Goal: Find contact information: Find contact information

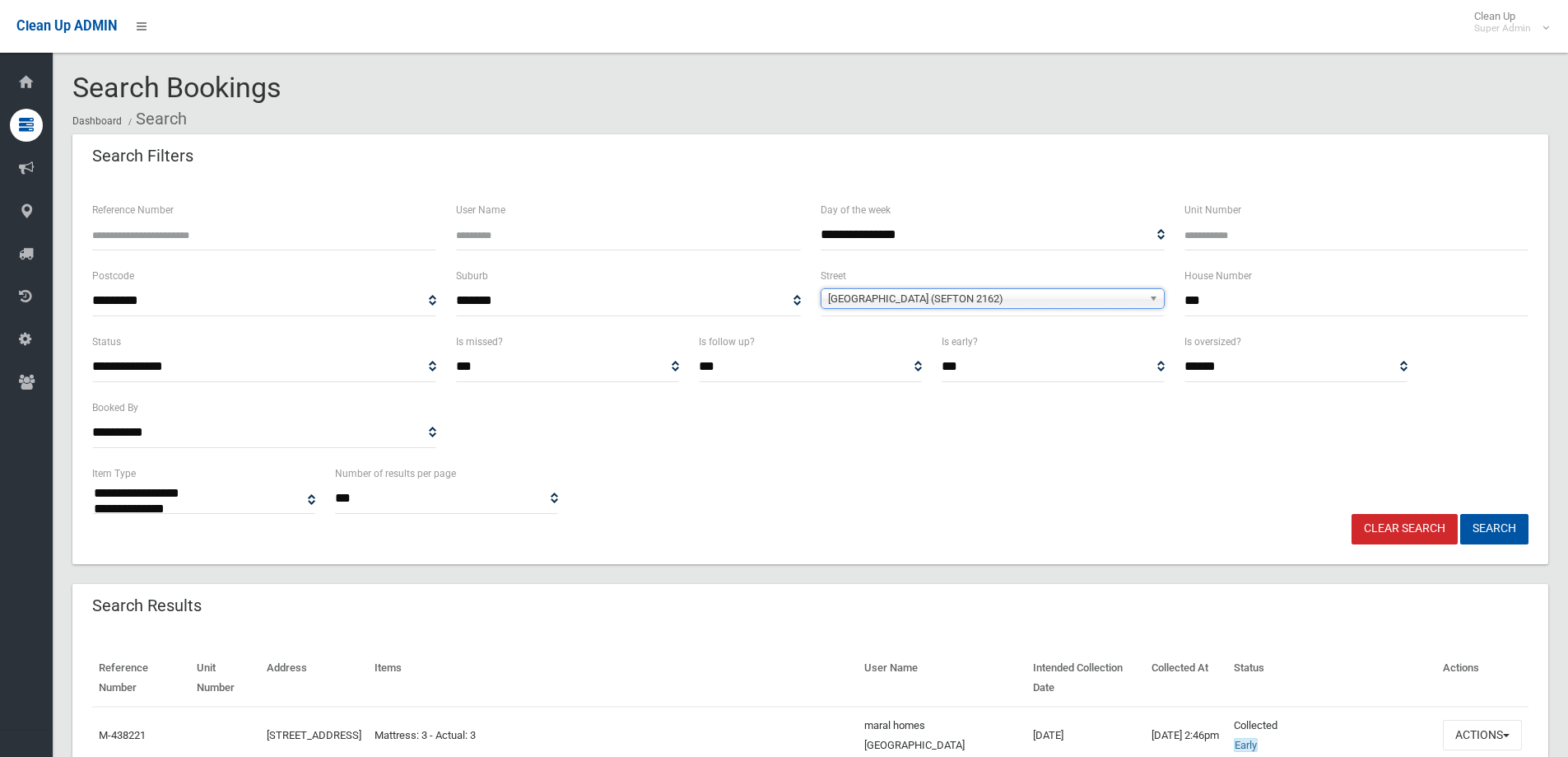
select select
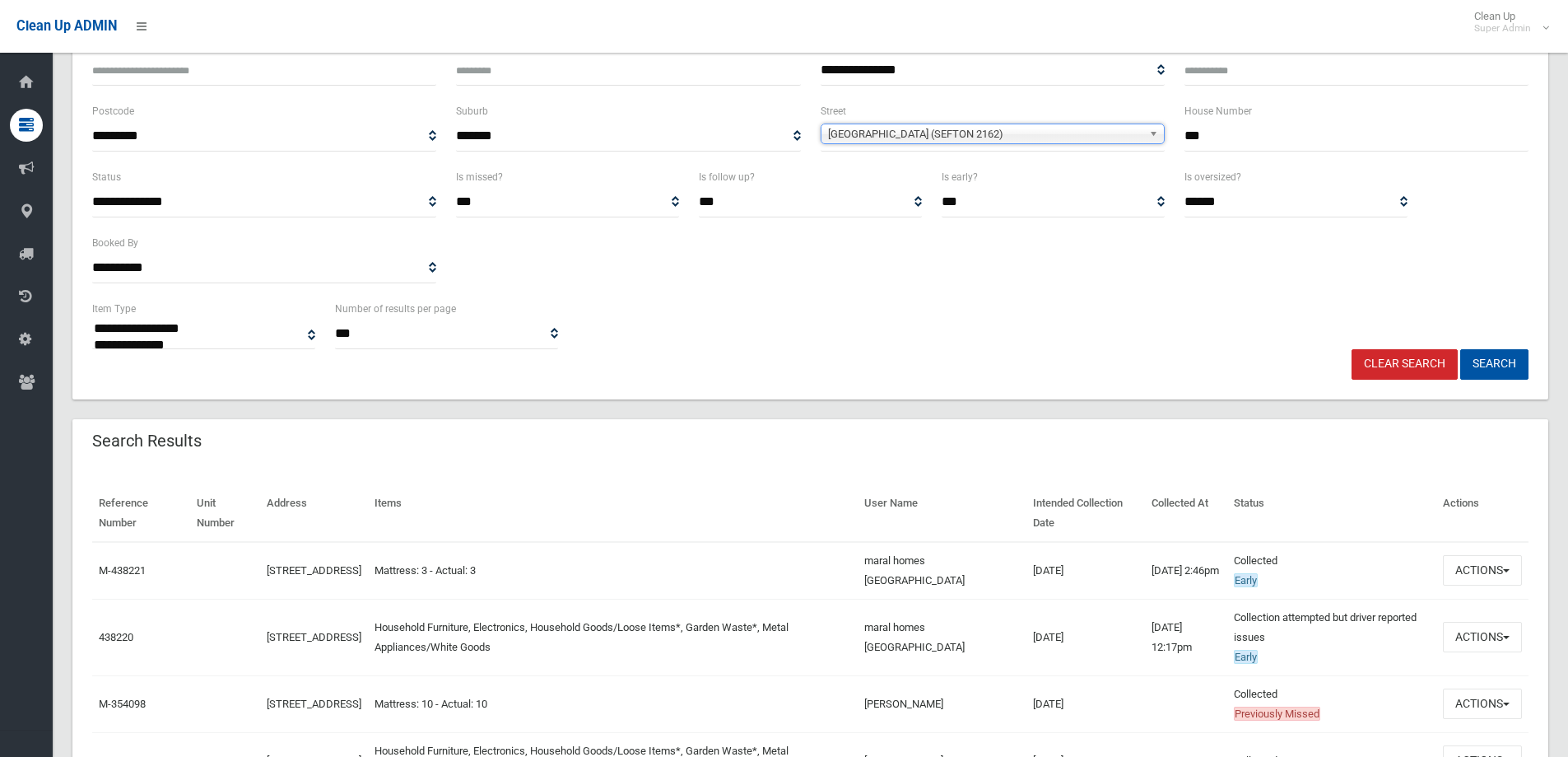
scroll to position [165, 0]
click at [1166, 139] on div "**********" at bounding box center [809, 133] width 1456 height 66
type input "**"
click at [989, 138] on span "Clapham Road (SEFTON 2162)" at bounding box center [985, 134] width 314 height 20
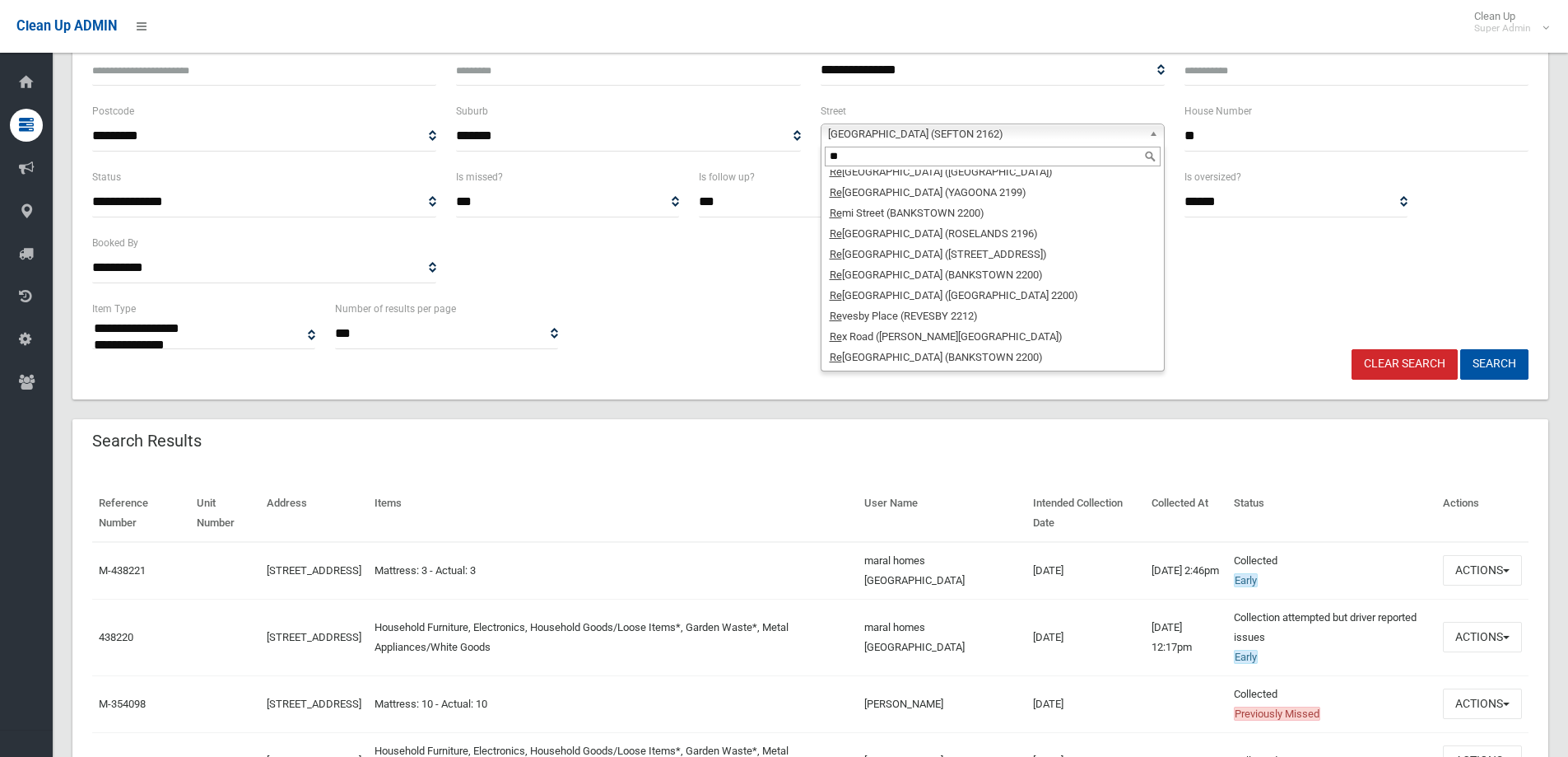
scroll to position [0, 0]
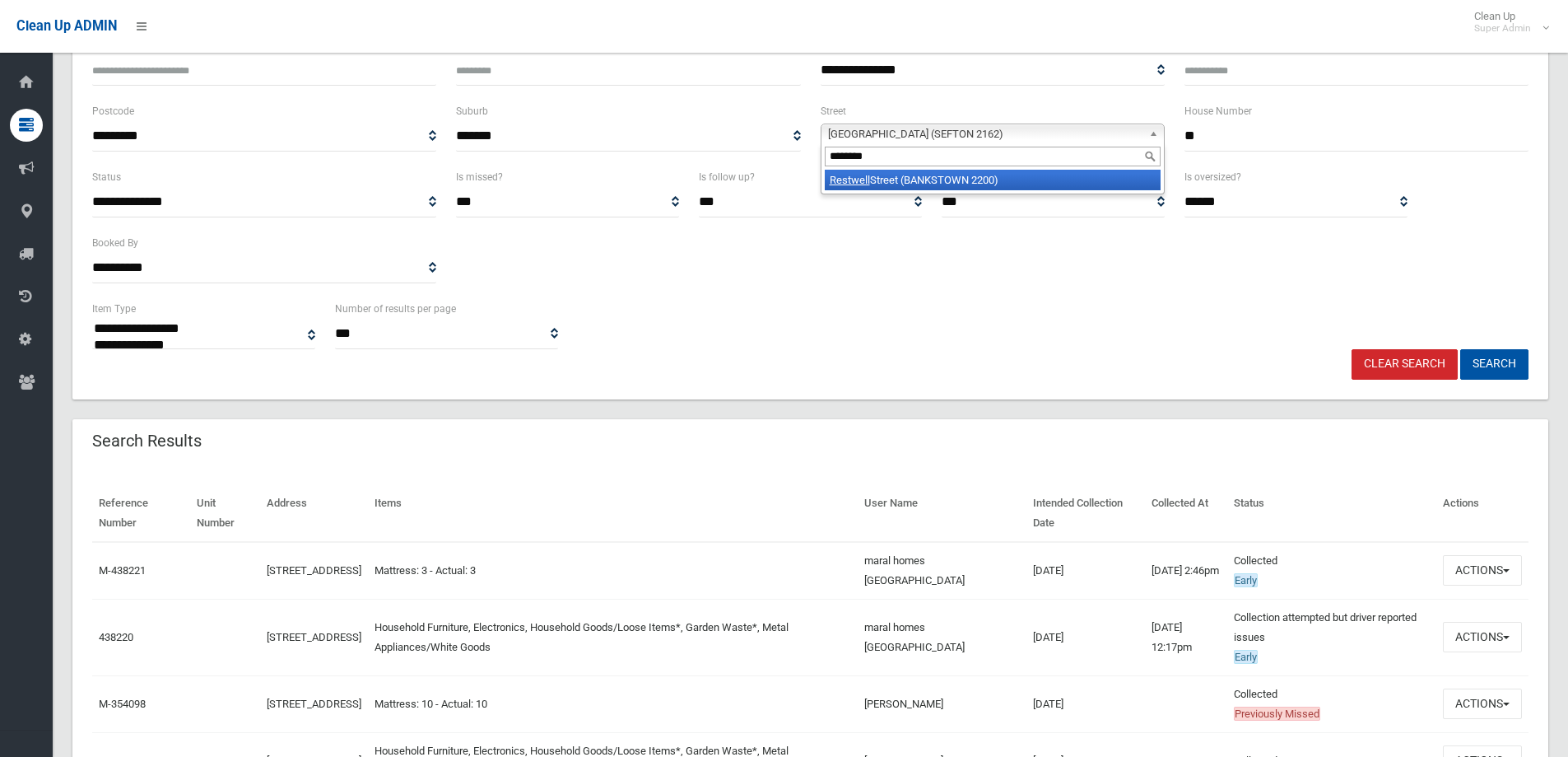
type input "********"
click at [962, 181] on li "Restwell Street (BANKSTOWN 2200)" at bounding box center [992, 180] width 336 height 21
click at [1504, 358] on button "Search" at bounding box center [1495, 365] width 69 height 30
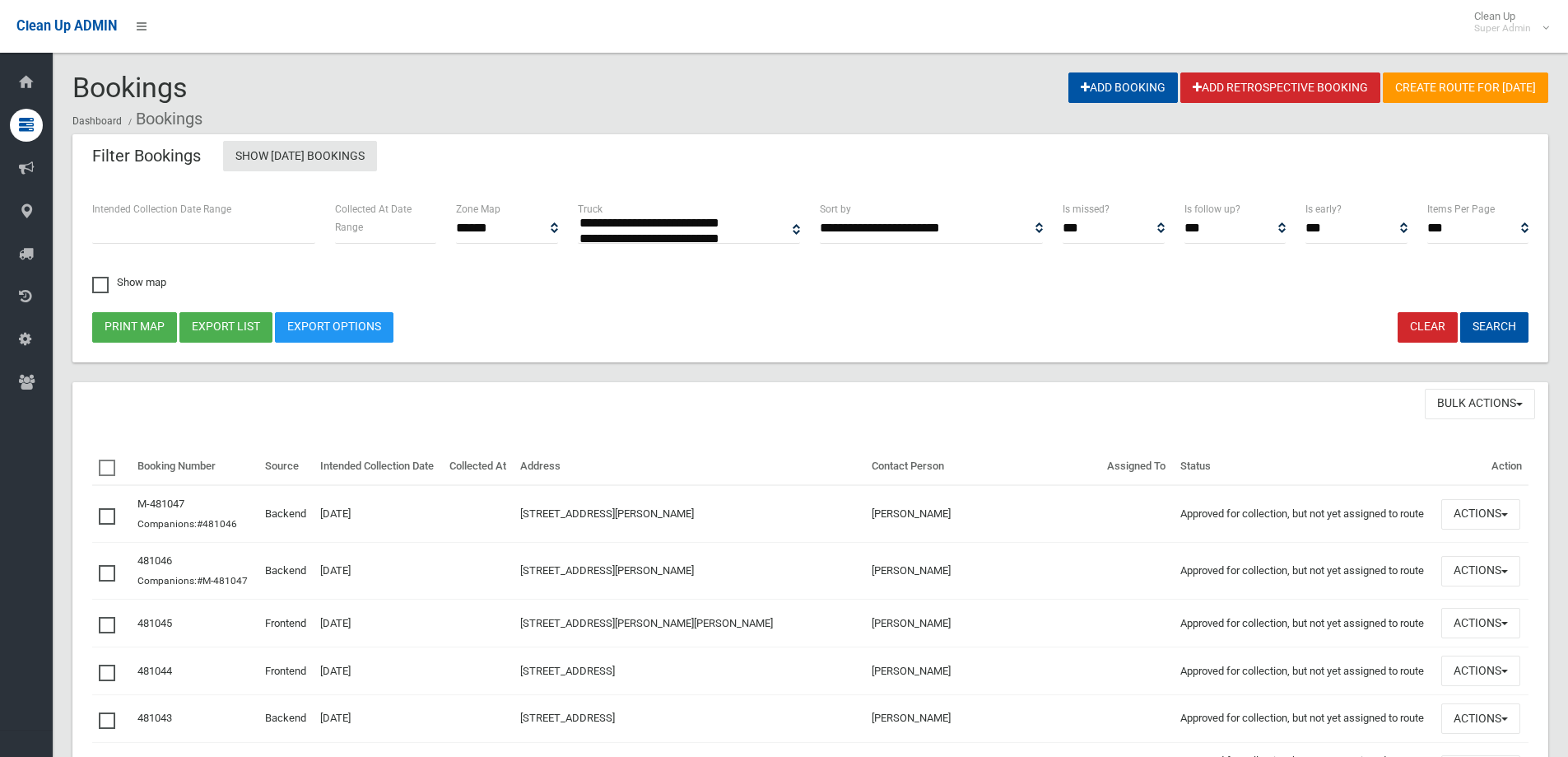
select select
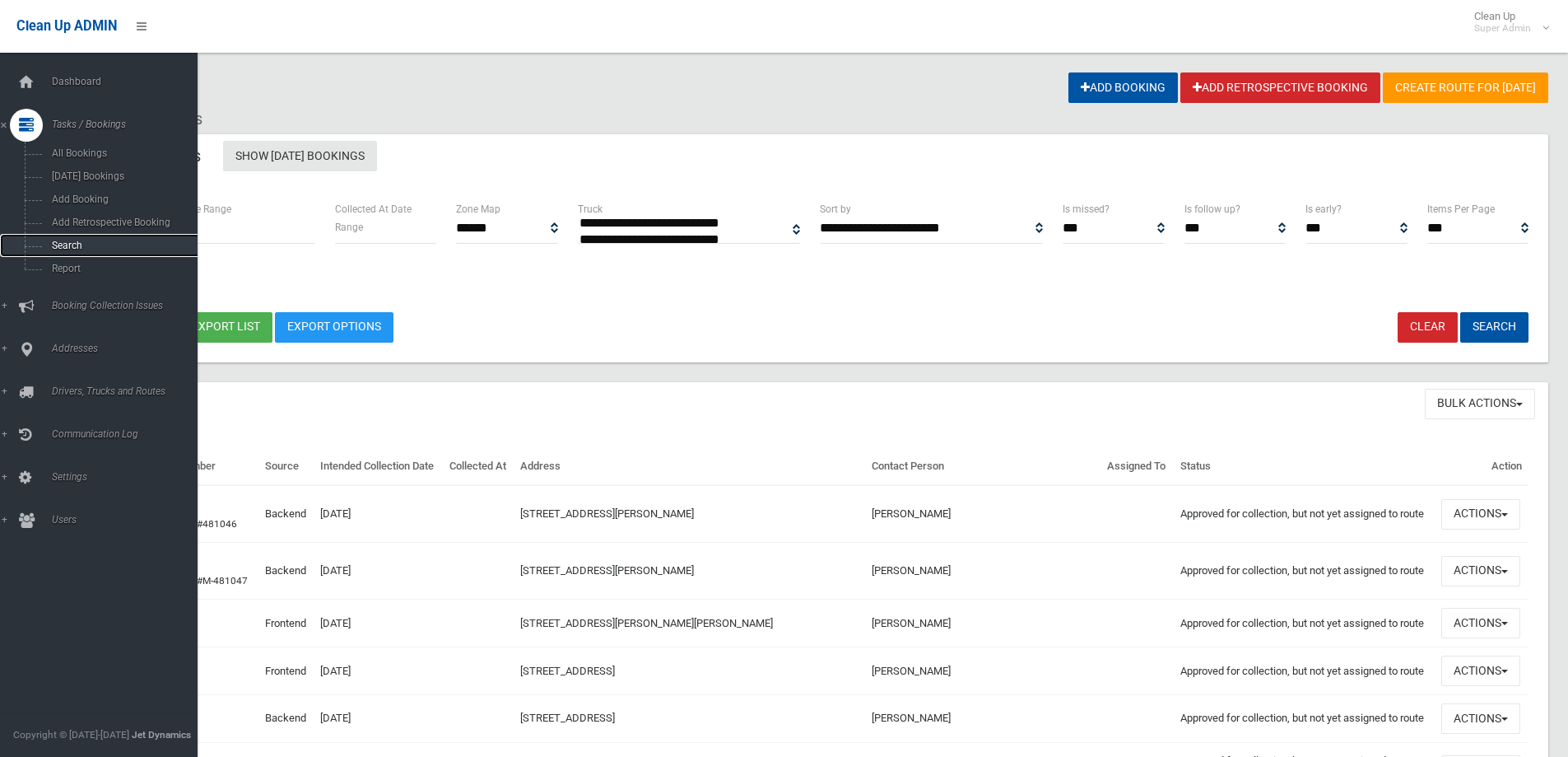
click at [61, 245] on span "Search" at bounding box center [121, 246] width 149 height 11
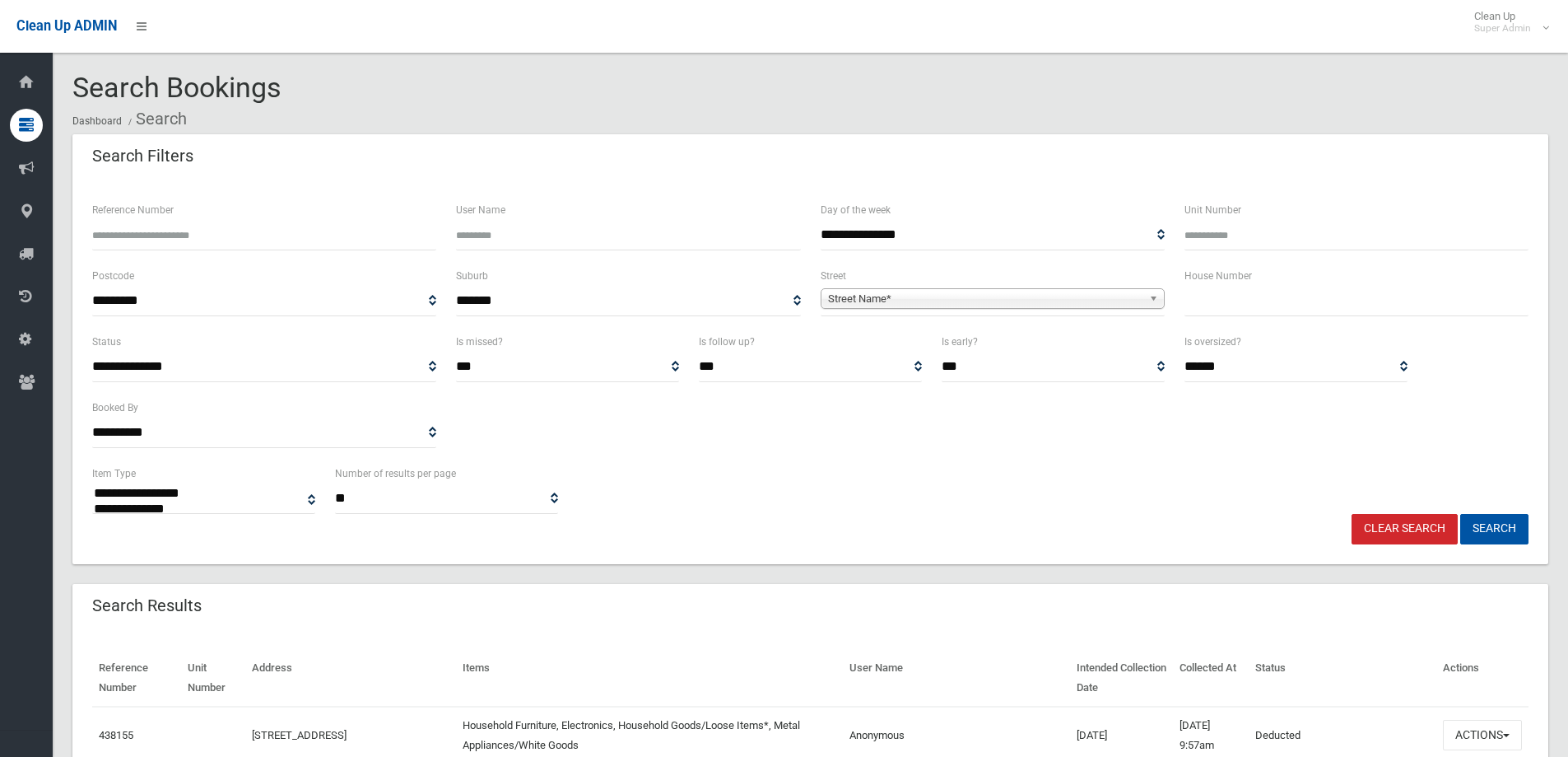
select select
click at [1185, 303] on input "text" at bounding box center [1356, 301] width 344 height 30
type input "**"
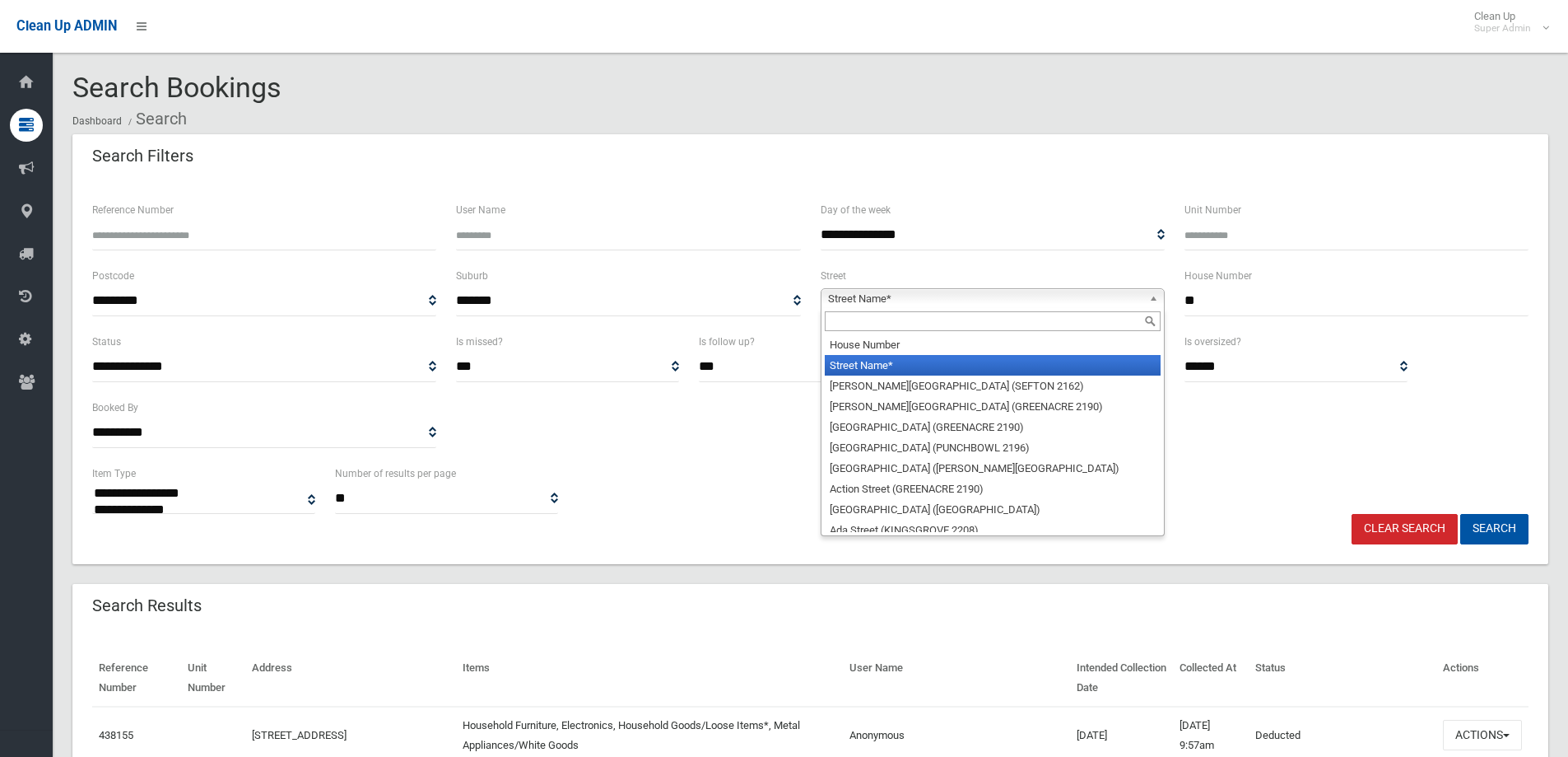
click at [870, 301] on span "Street Name*" at bounding box center [985, 298] width 314 height 20
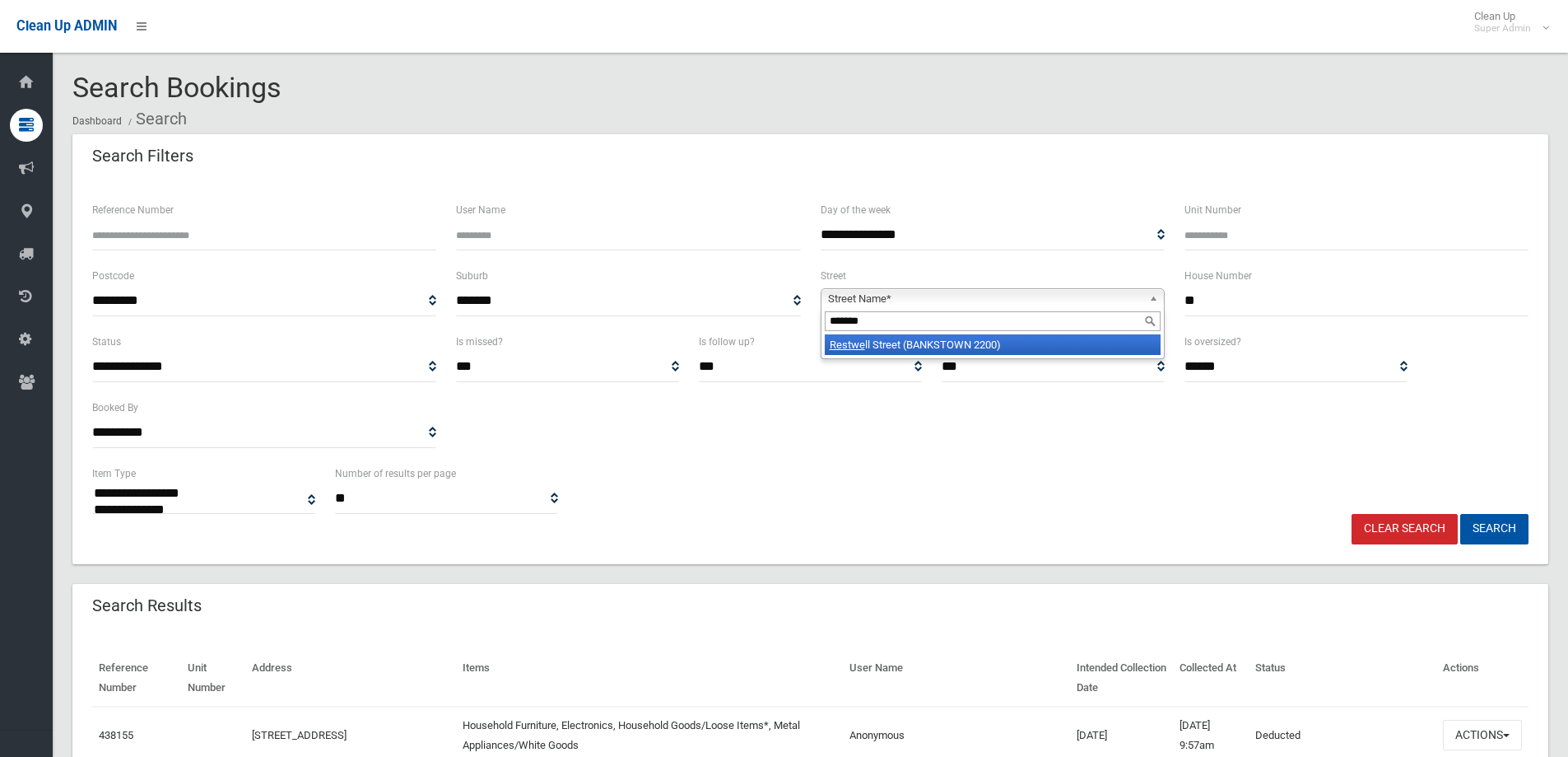
type input "********"
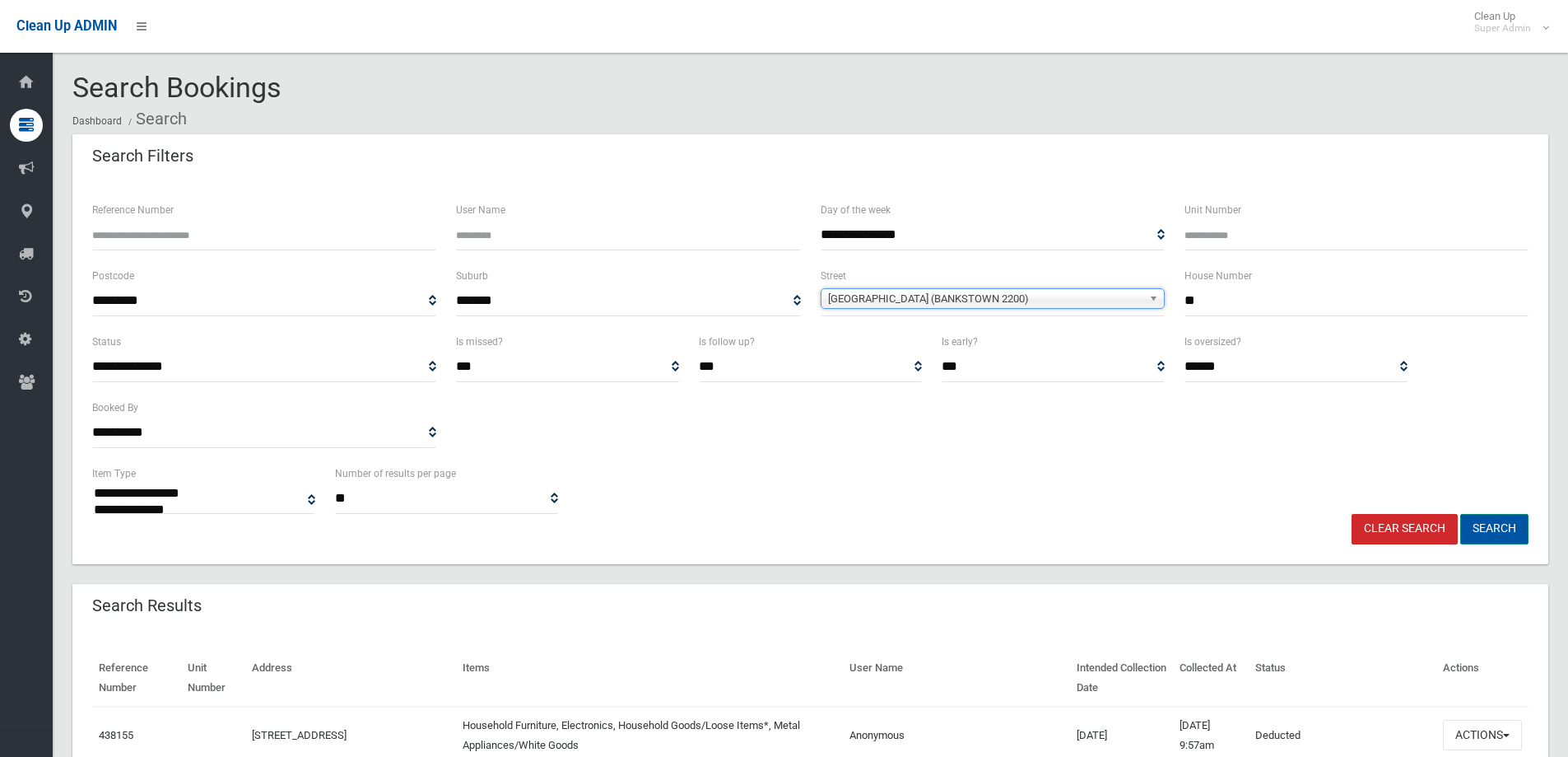
click at [1504, 523] on button "Search" at bounding box center [1495, 529] width 69 height 30
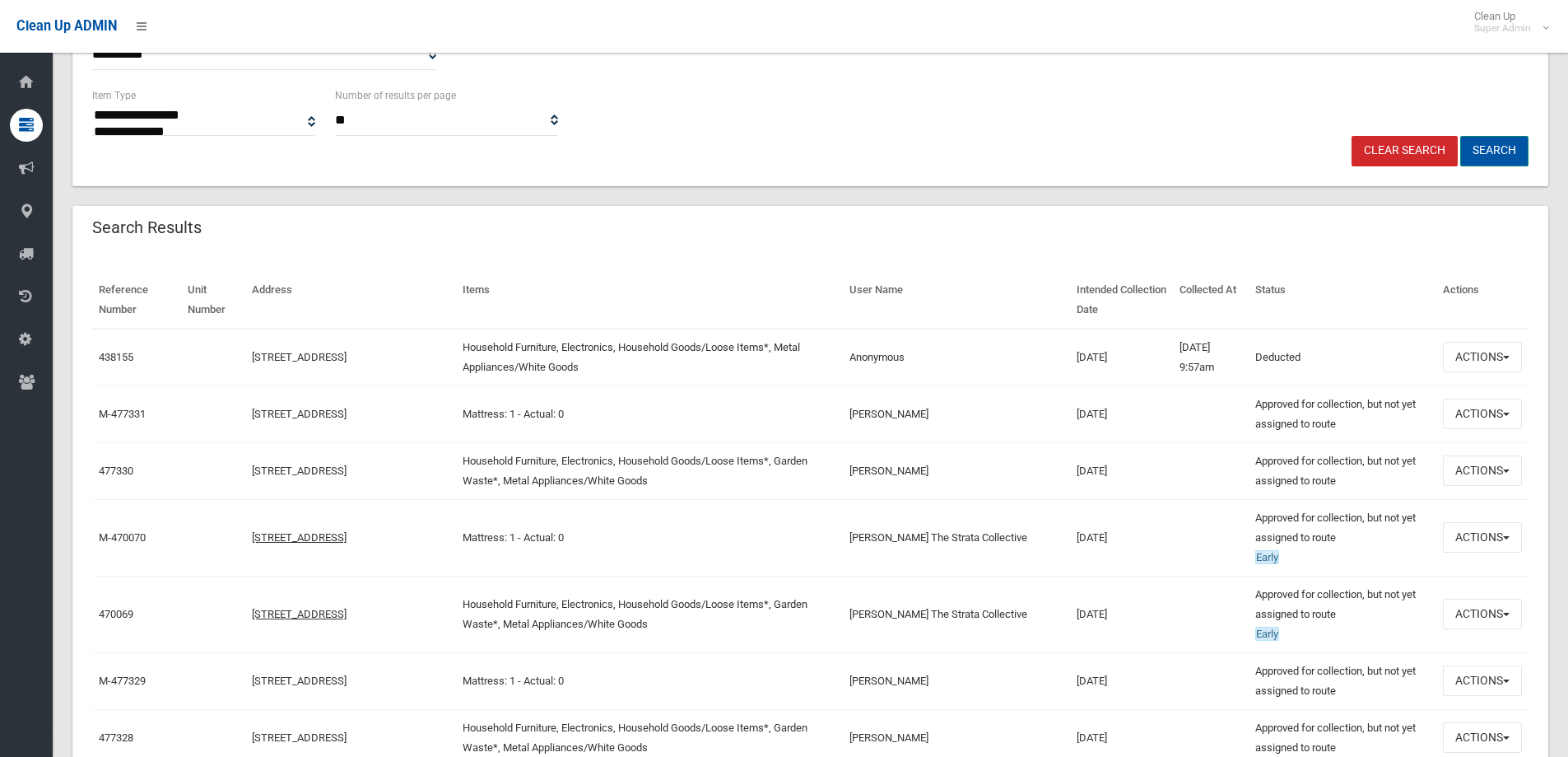
scroll to position [411, 0]
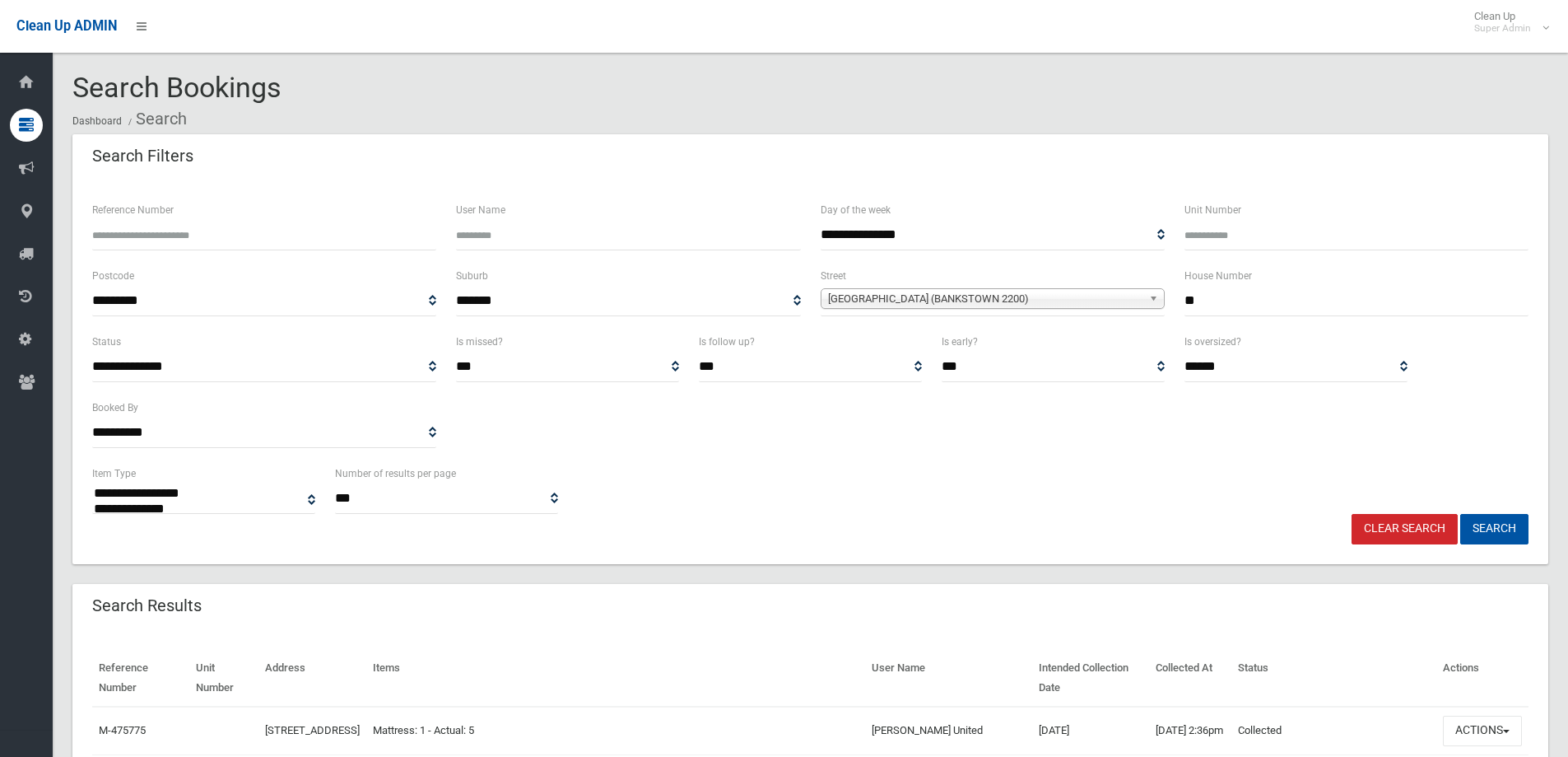
select select
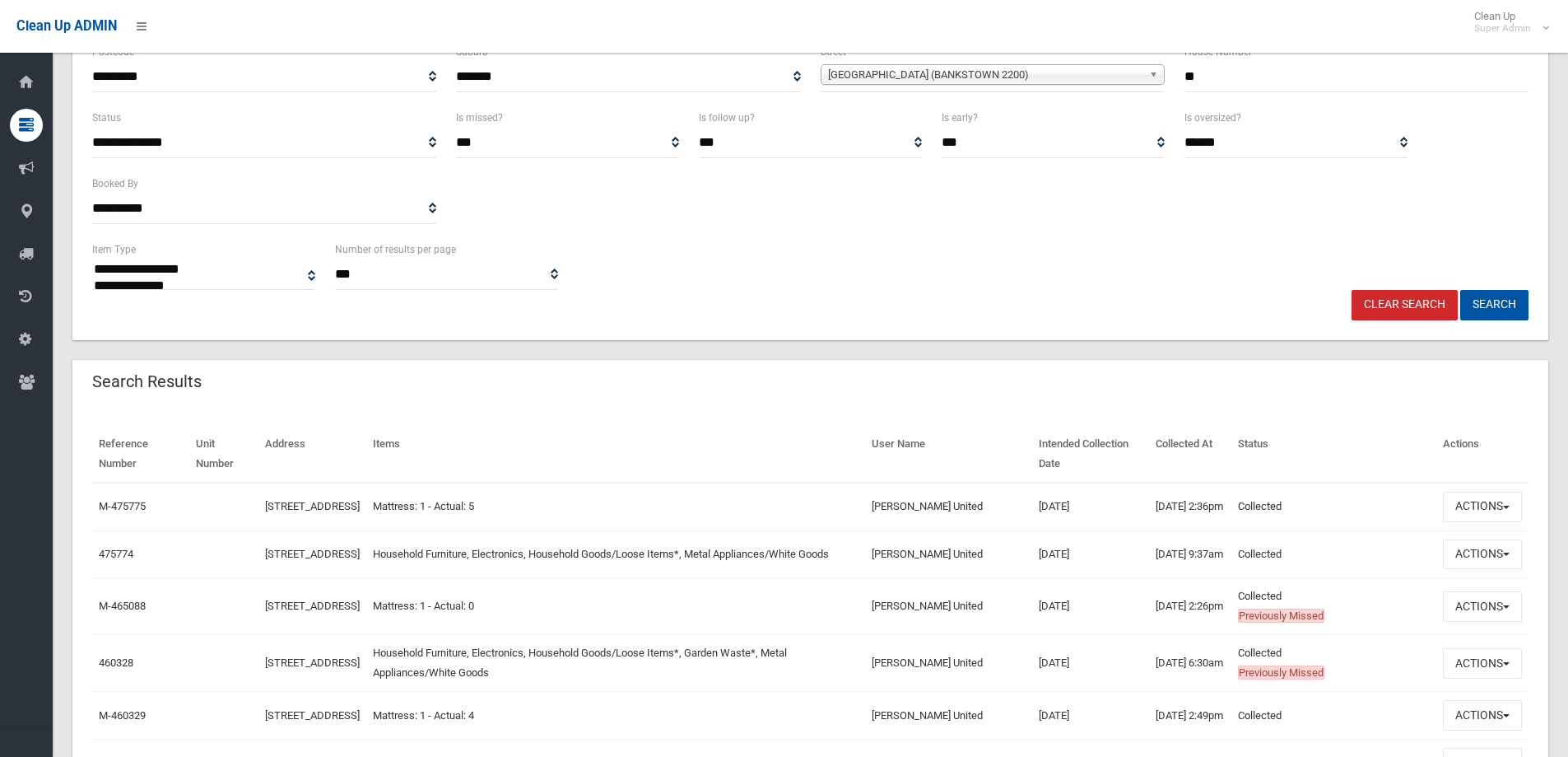
scroll to position [247, 0]
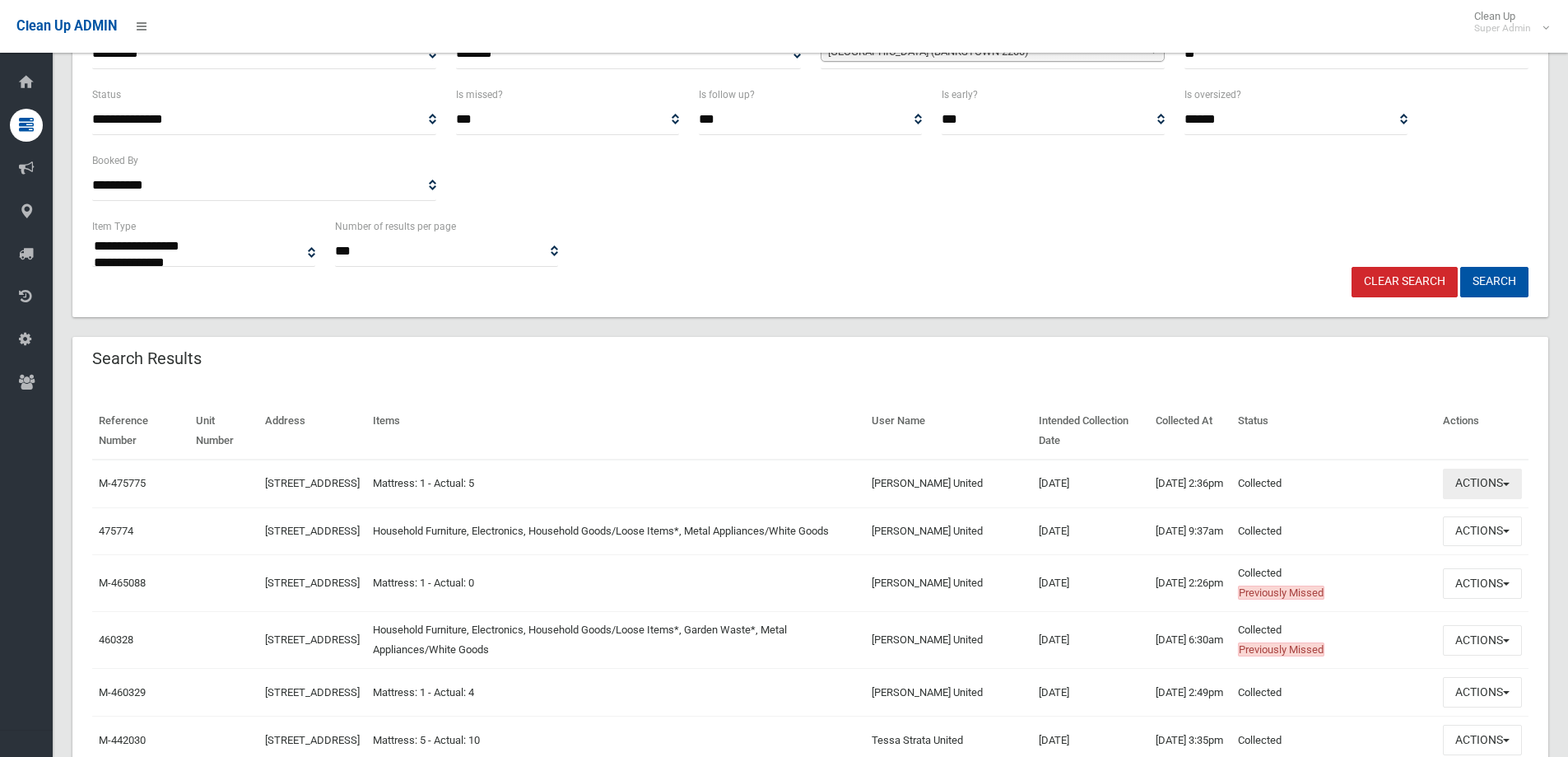
click at [1476, 483] on button "Actions" at bounding box center [1482, 484] width 79 height 30
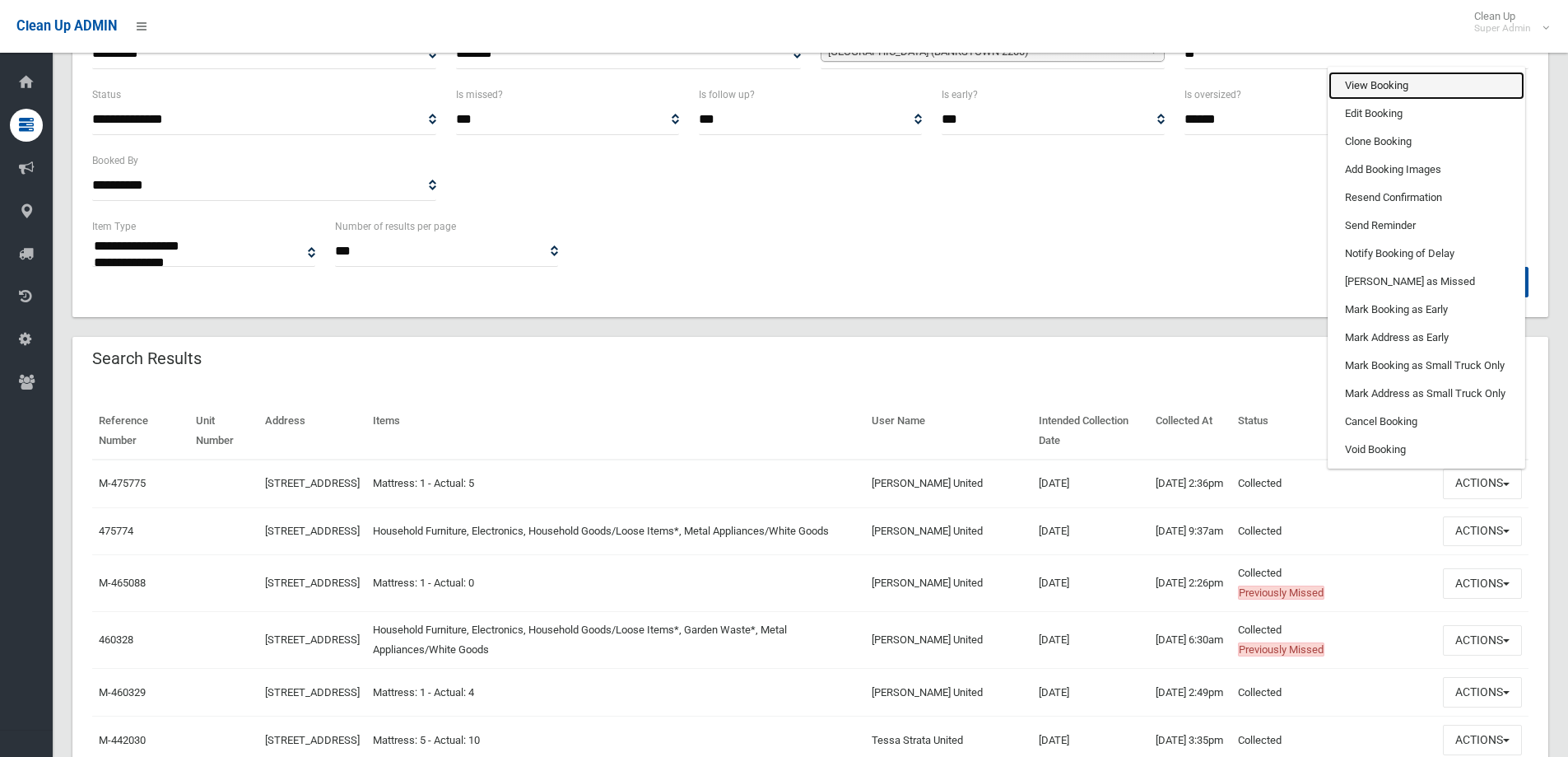
click at [1359, 89] on link "View Booking" at bounding box center [1426, 85] width 196 height 28
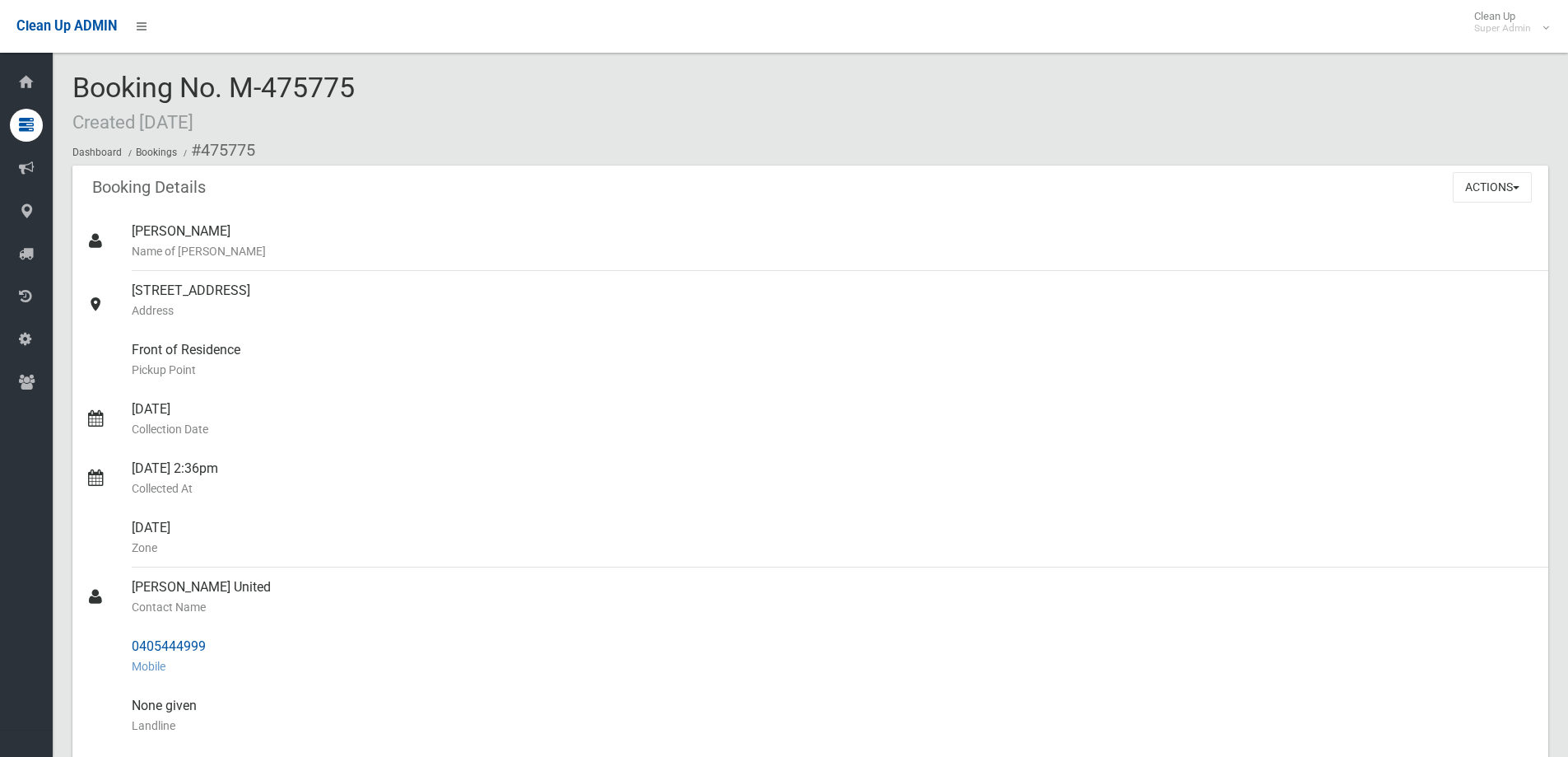
drag, startPoint x: 131, startPoint y: 648, endPoint x: 233, endPoint y: 642, distance: 102.2
click at [233, 642] on div "0405444999 Mobile" at bounding box center [833, 656] width 1403 height 59
copy div "0405444999"
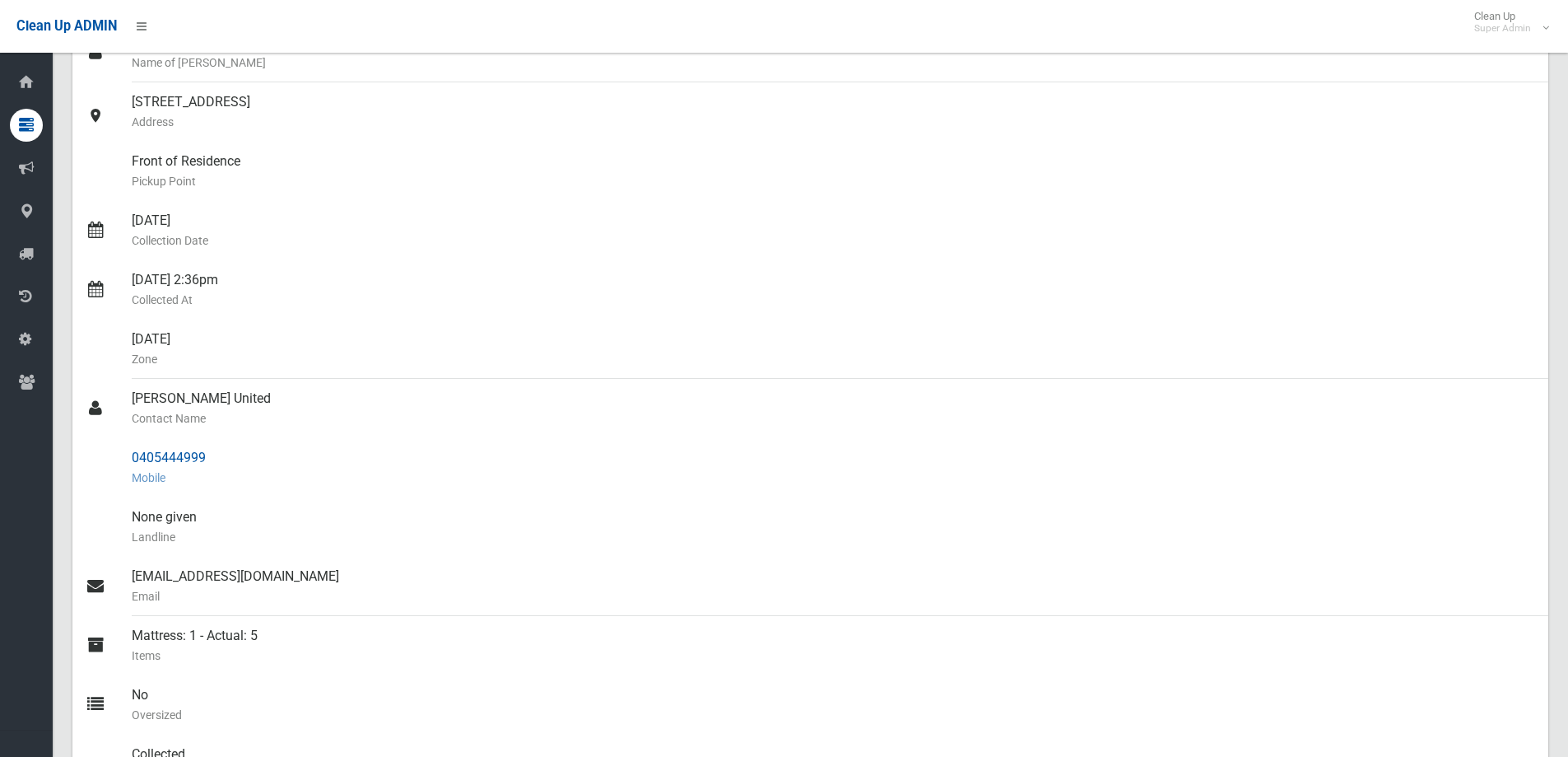
scroll to position [247, 0]
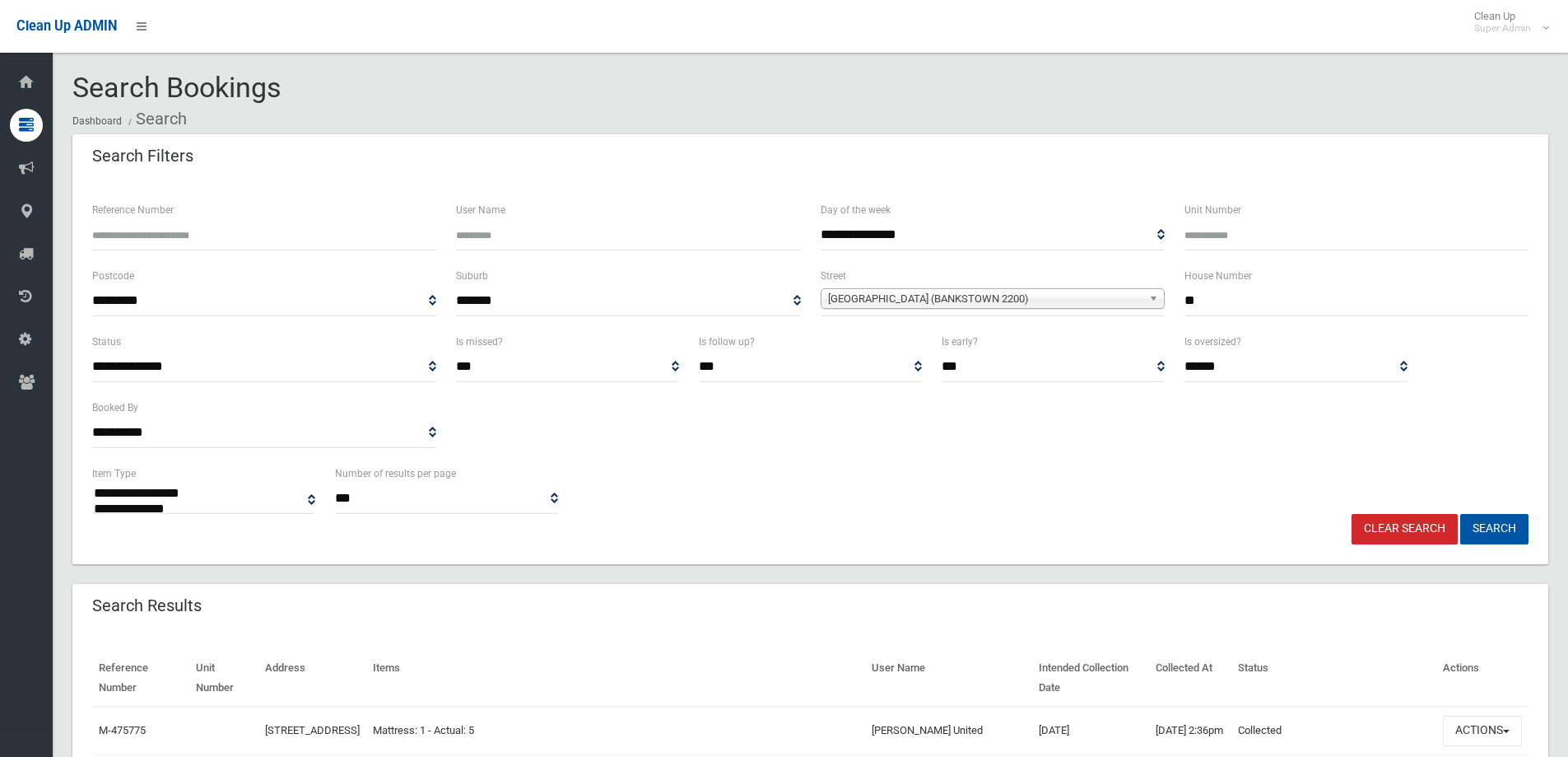
select select
drag, startPoint x: 1207, startPoint y: 301, endPoint x: 1163, endPoint y: 306, distance: 44.3
click at [1163, 306] on div "**********" at bounding box center [809, 298] width 1456 height 66
type input "***"
click at [884, 306] on span "Restwell Street (BANKSTOWN 2200)" at bounding box center [985, 298] width 314 height 20
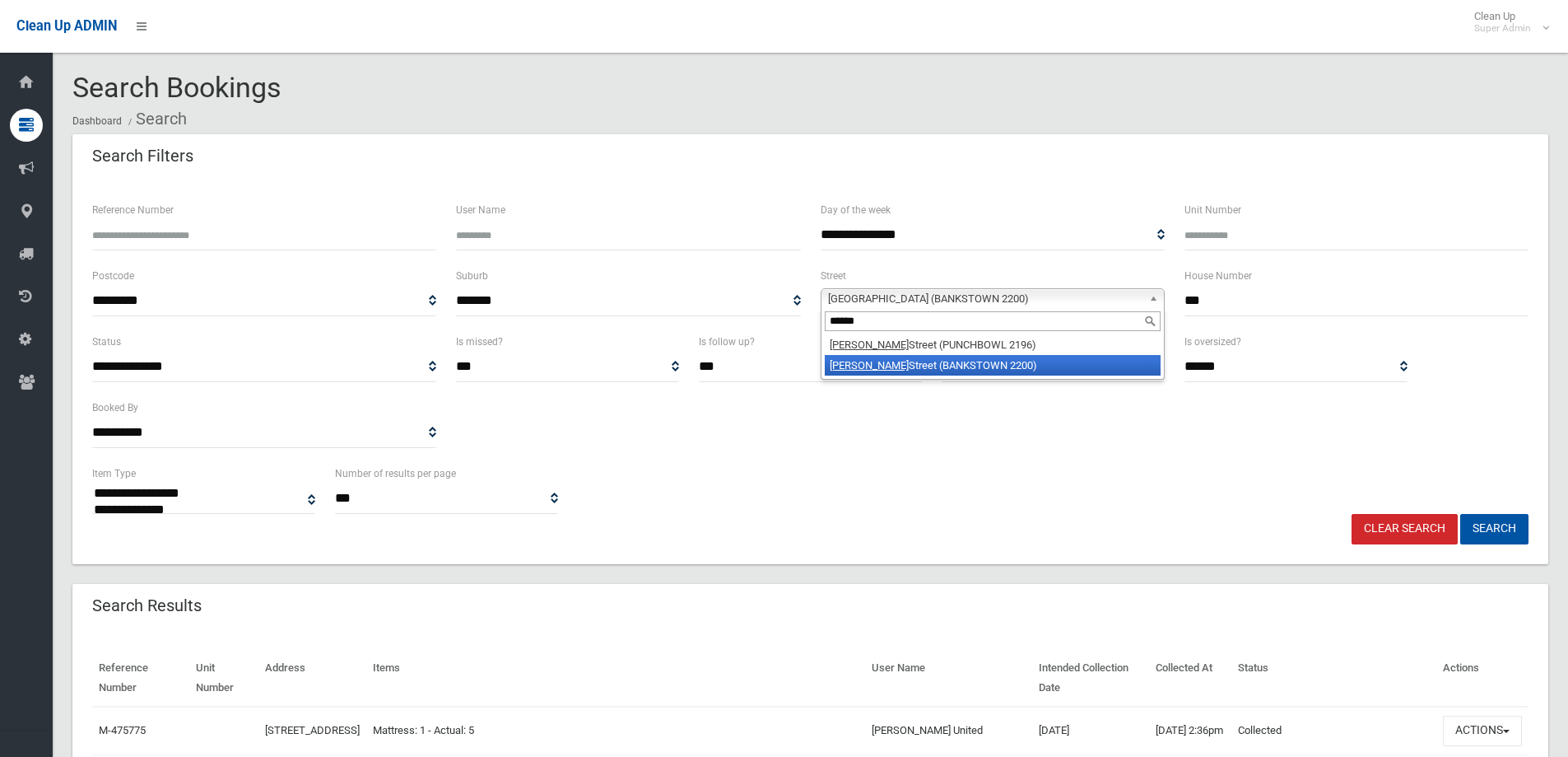
type input "******"
click at [872, 367] on li "Stacey Street (BANKSTOWN 2200)" at bounding box center [992, 366] width 336 height 21
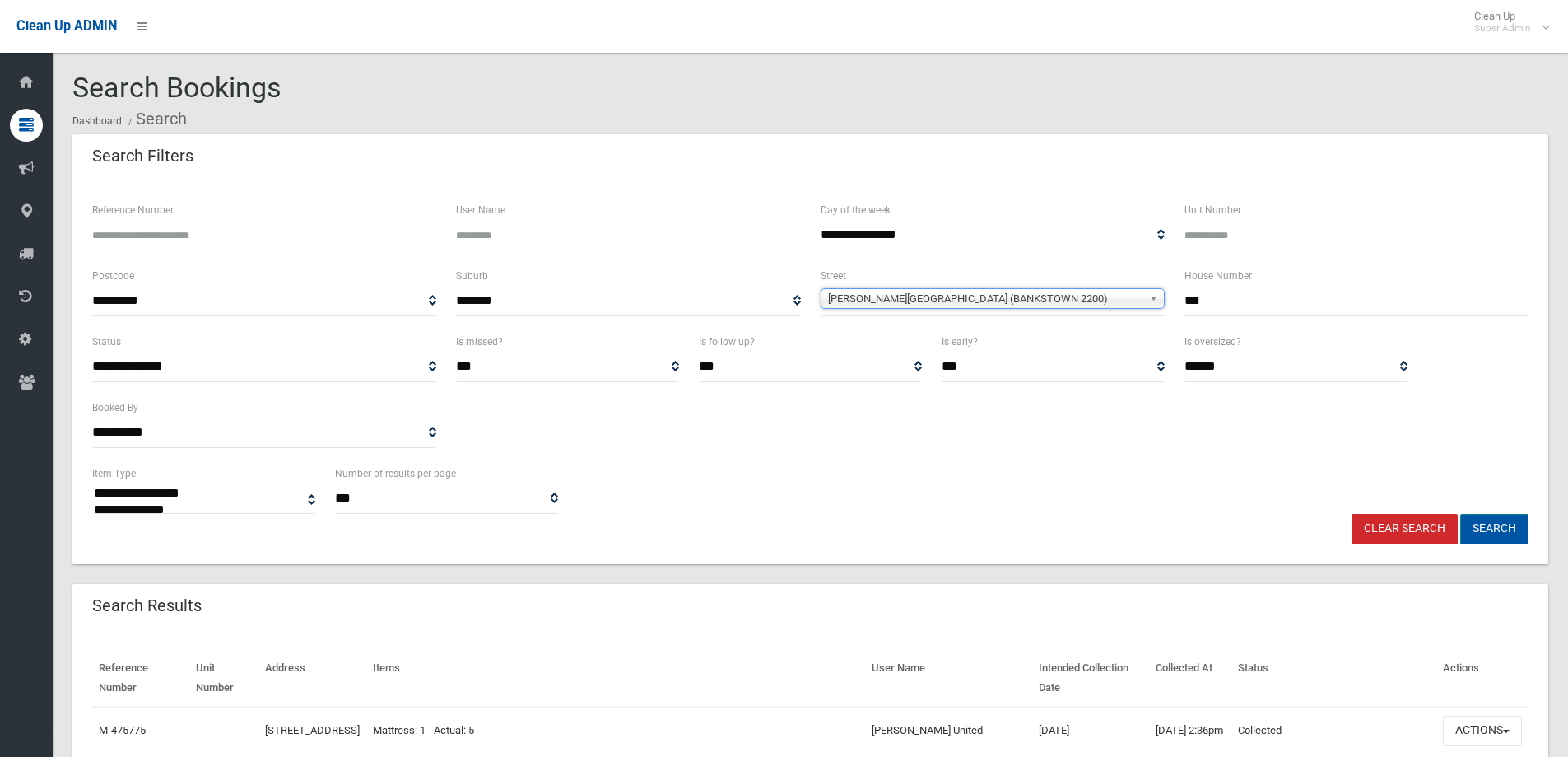
click at [1505, 526] on button "Search" at bounding box center [1495, 529] width 69 height 30
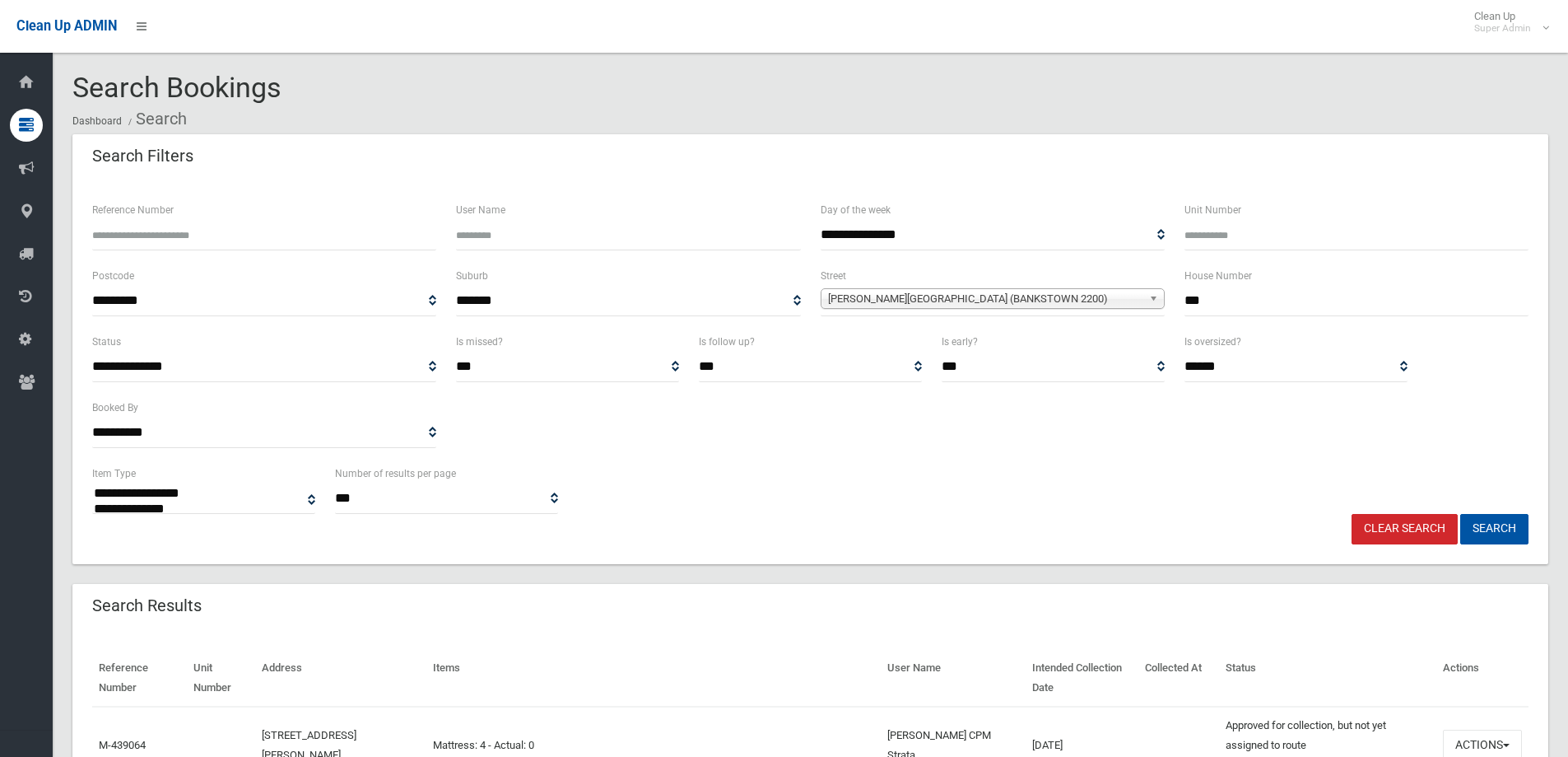
select select
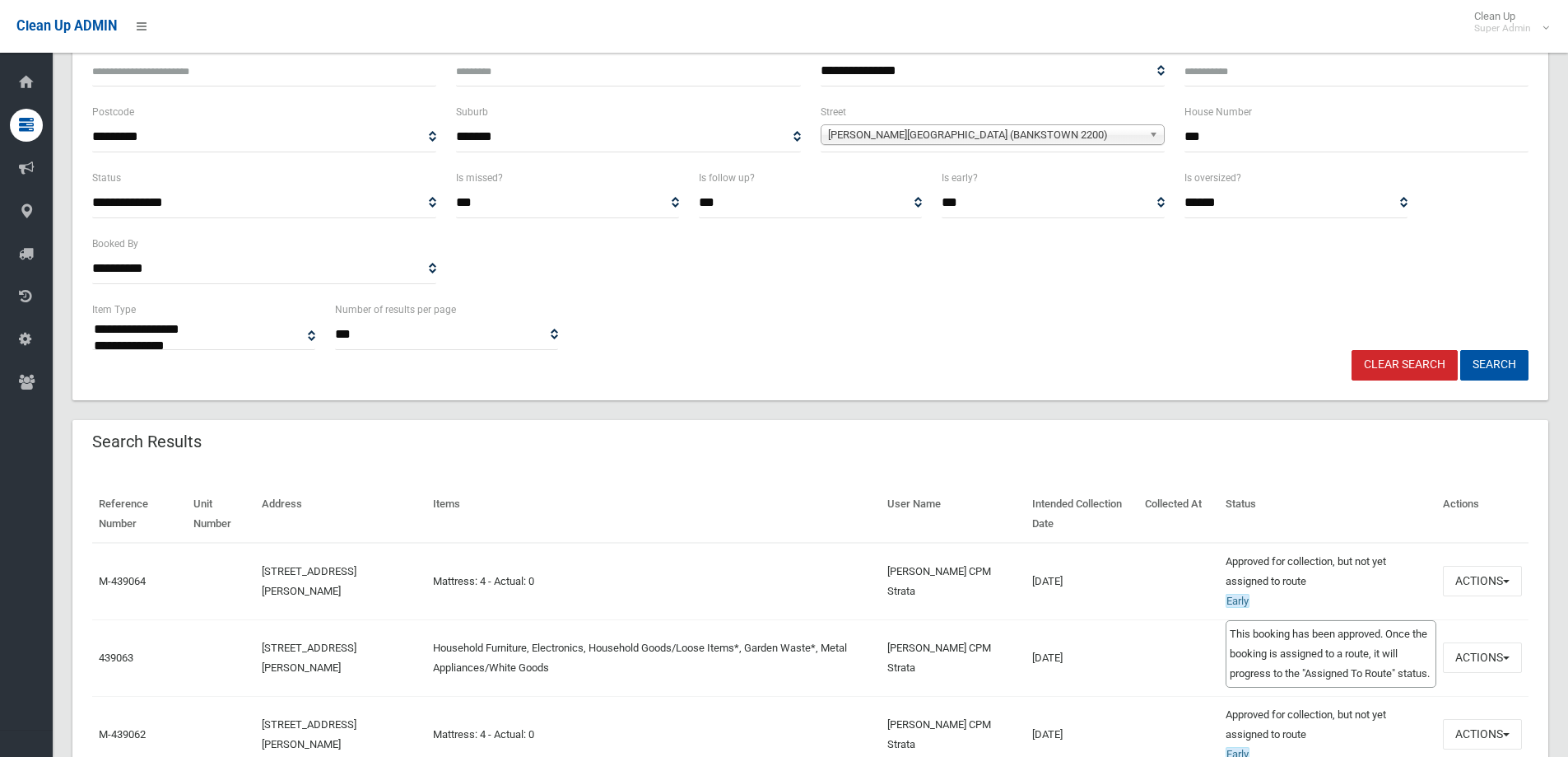
scroll to position [165, 0]
click at [1474, 580] on button "Actions" at bounding box center [1482, 580] width 79 height 30
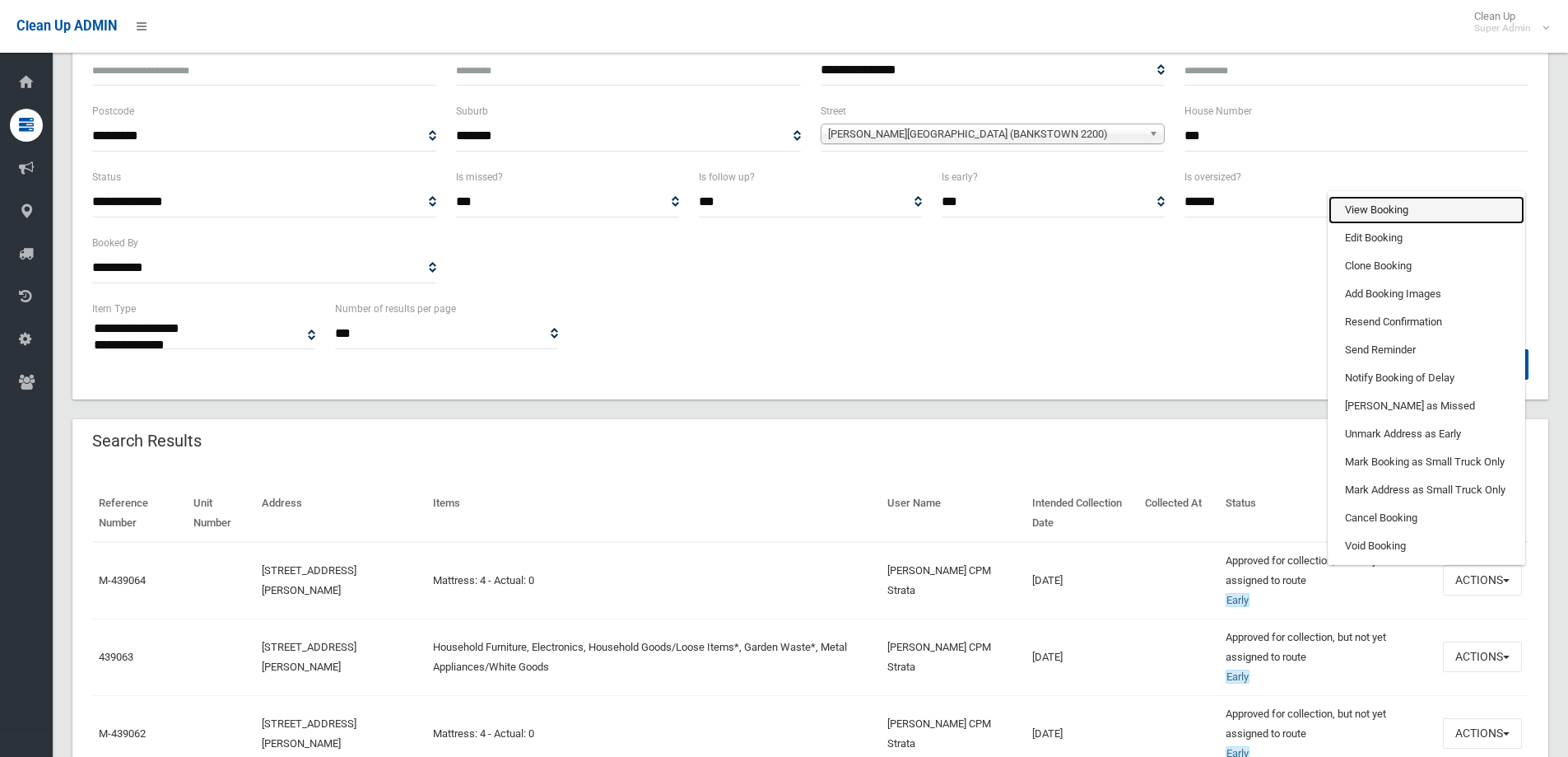
click at [1368, 214] on link "View Booking" at bounding box center [1426, 209] width 196 height 28
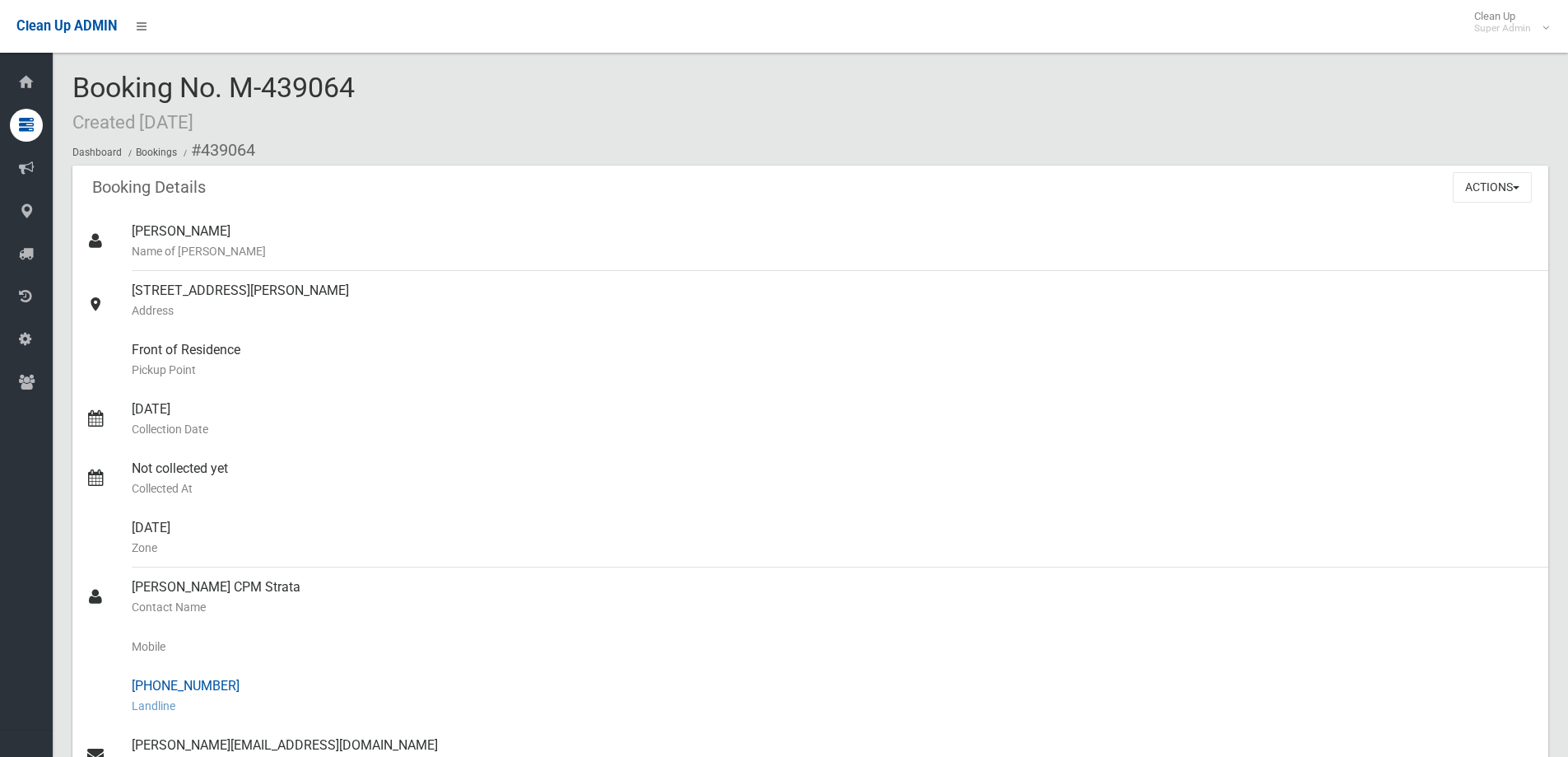
scroll to position [82, 0]
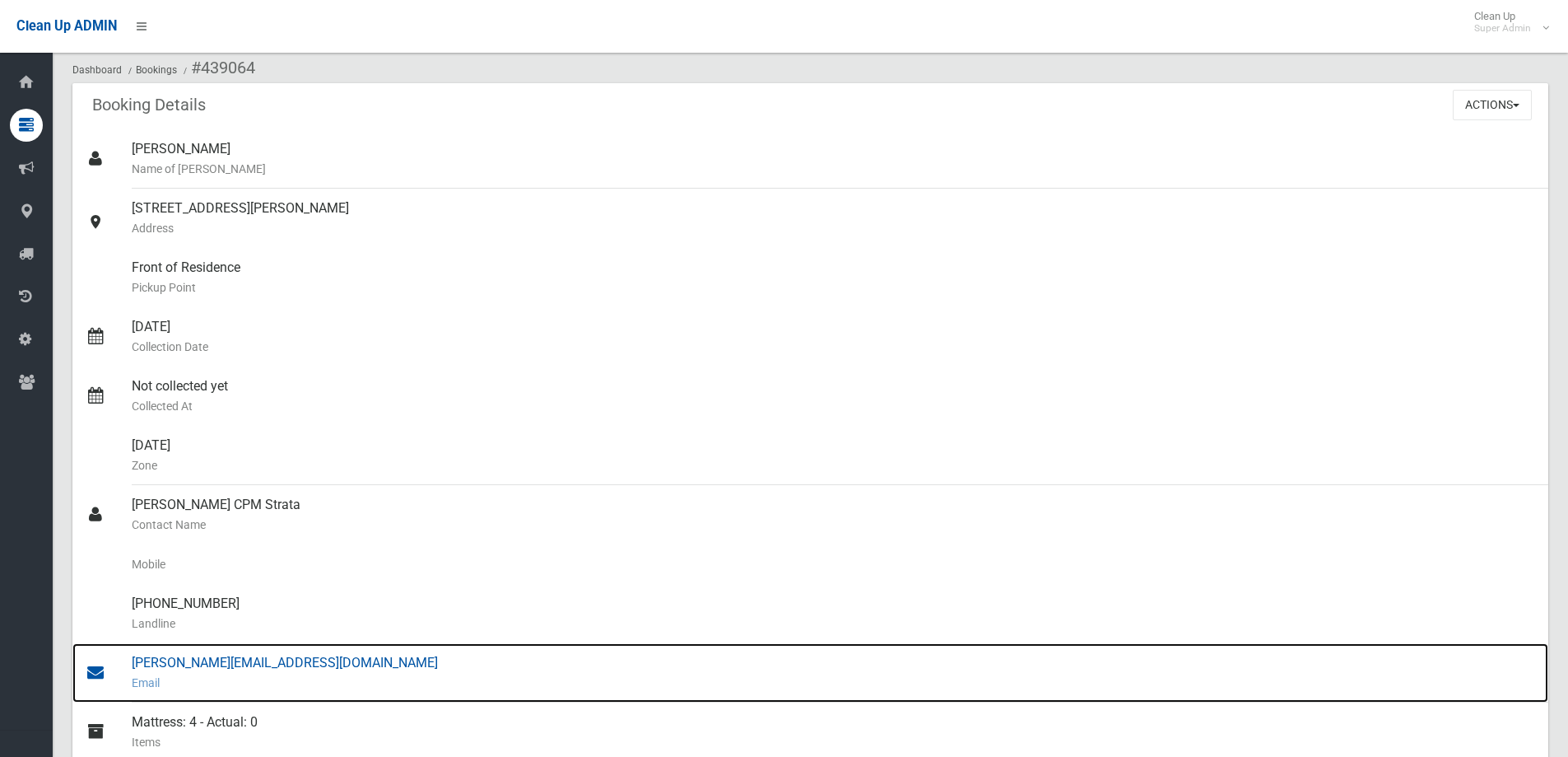
click at [229, 662] on div "[PERSON_NAME][EMAIL_ADDRESS][DOMAIN_NAME] Email" at bounding box center [833, 672] width 1403 height 59
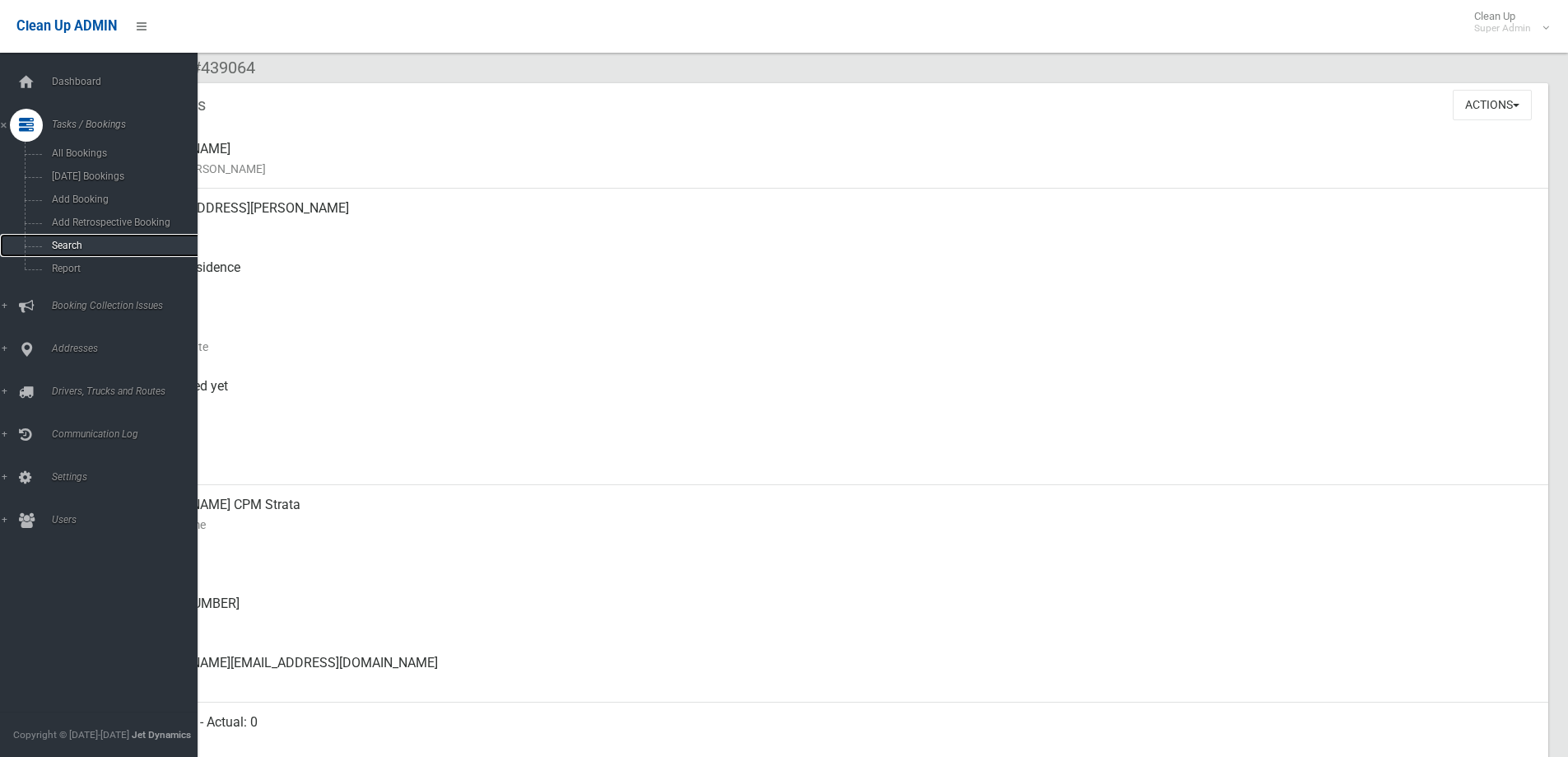
click at [58, 240] on span "Search" at bounding box center [121, 246] width 149 height 11
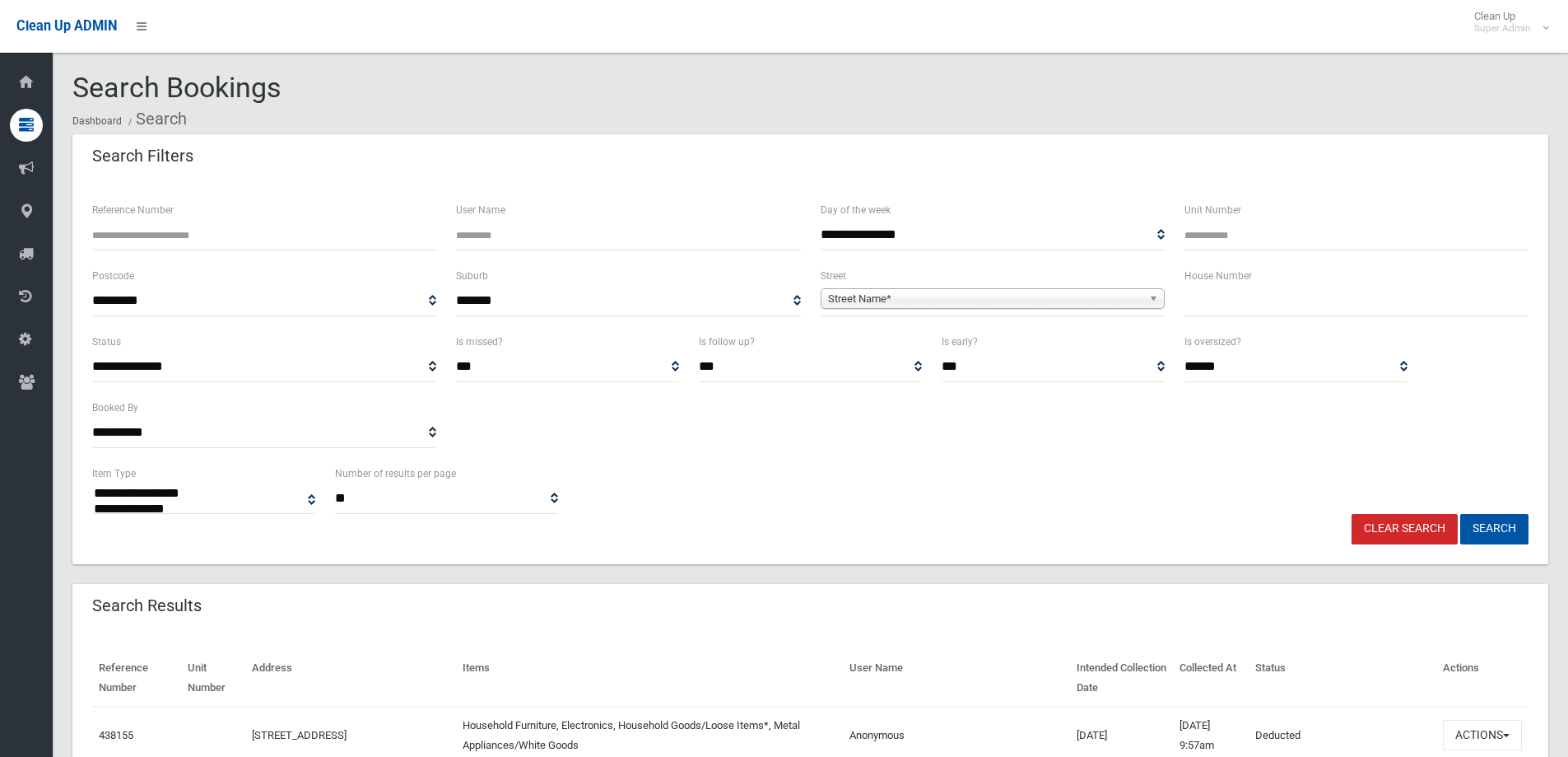
select select
click at [1223, 304] on input "text" at bounding box center [1356, 301] width 344 height 30
type input "*"
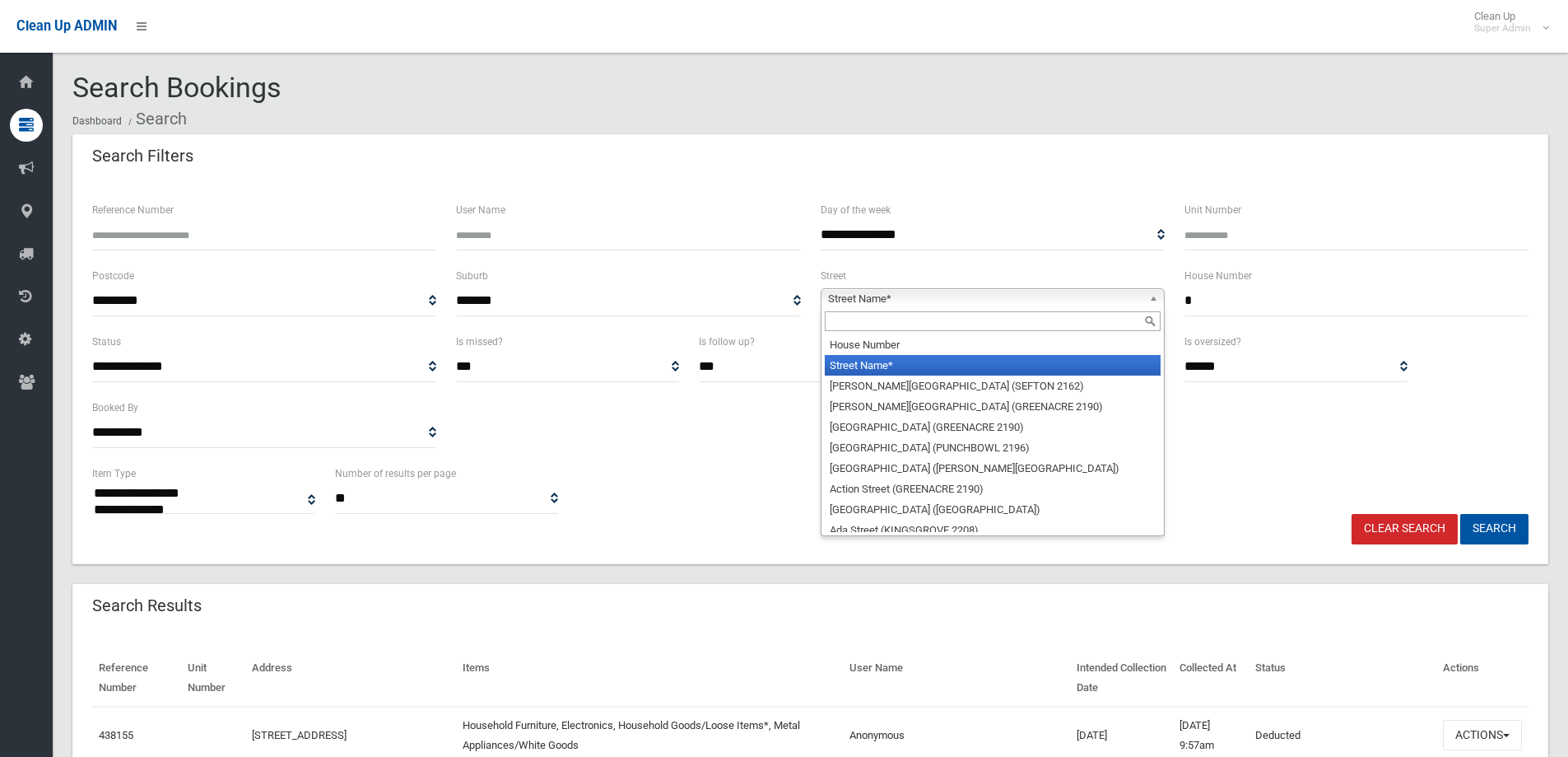
click at [852, 300] on span "Street Name*" at bounding box center [985, 298] width 314 height 20
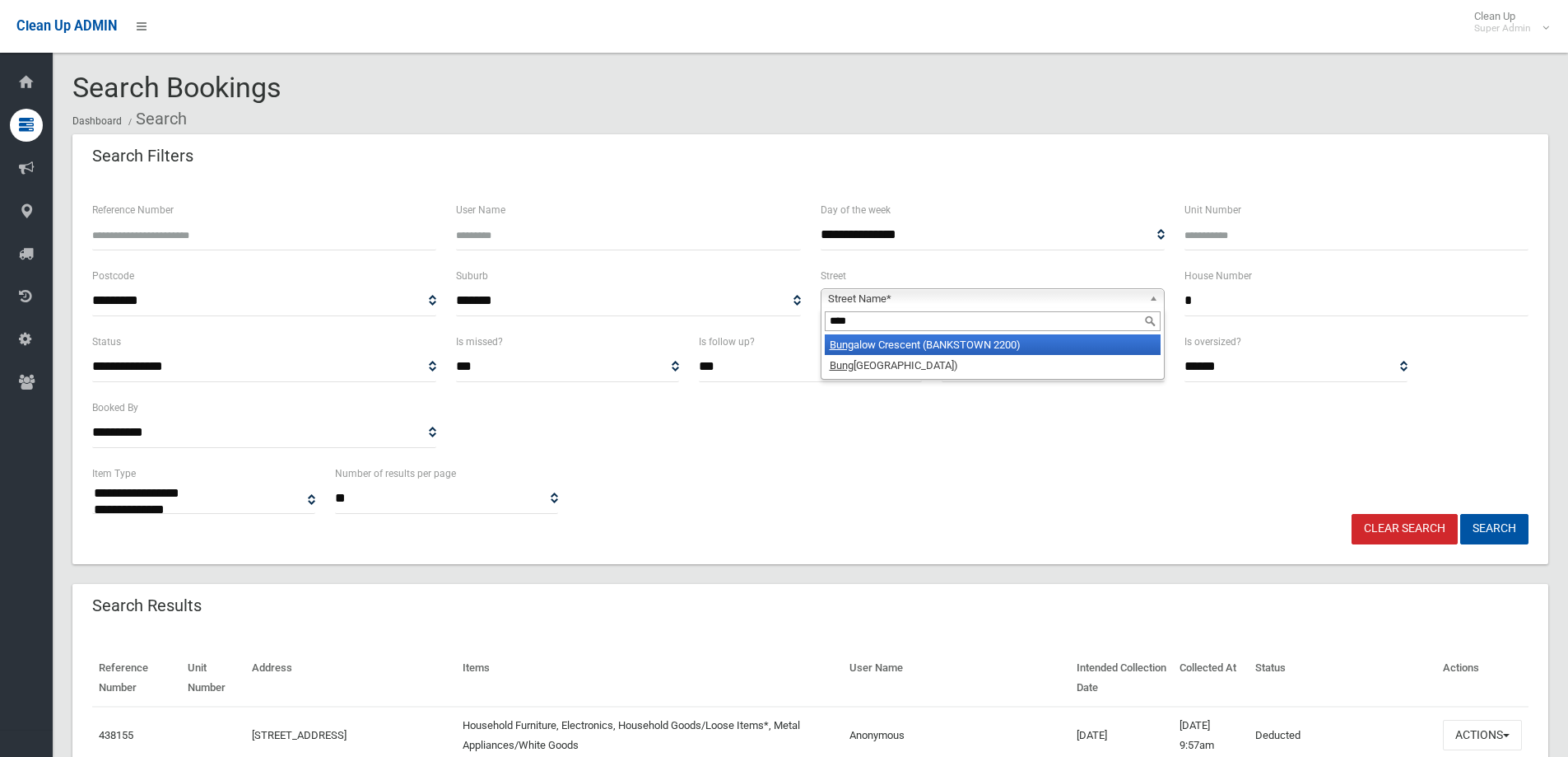
type input "****"
click at [902, 344] on li "Bung alow Crescent (BANKSTOWN 2200)" at bounding box center [992, 345] width 336 height 21
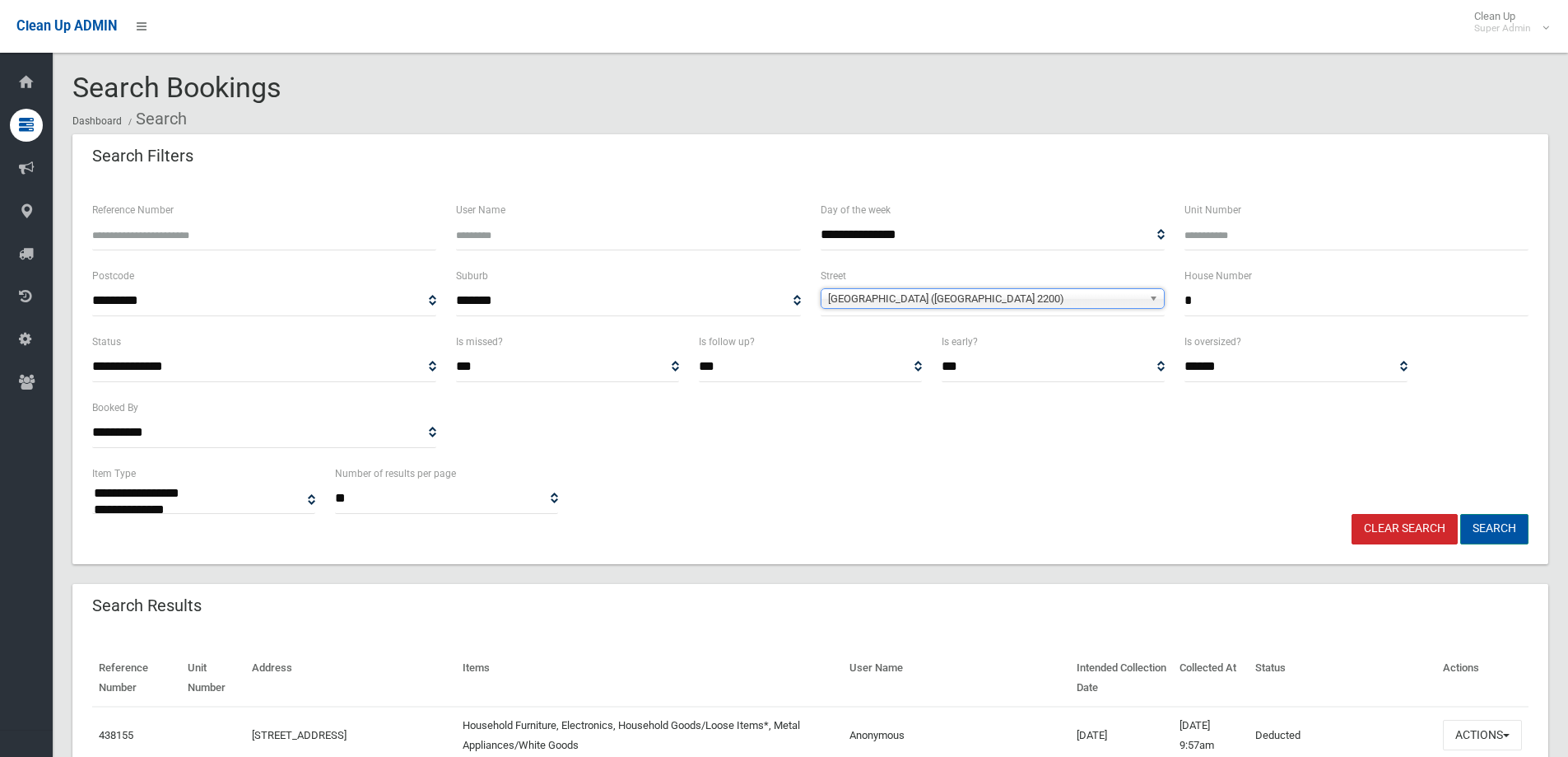
click at [1476, 527] on button "Search" at bounding box center [1495, 529] width 69 height 30
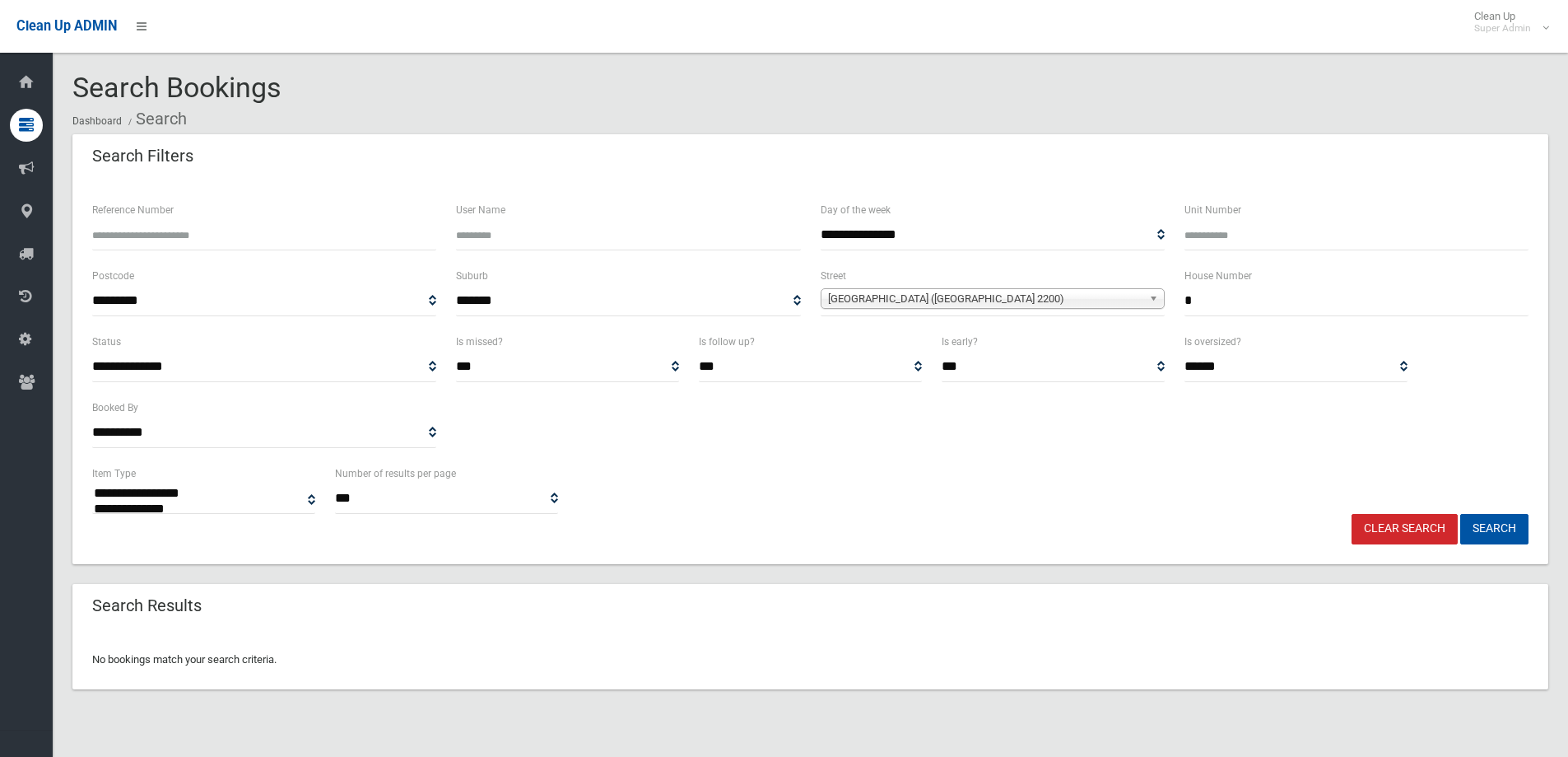
select select
click at [1493, 525] on button "Search" at bounding box center [1495, 529] width 69 height 30
click at [1247, 311] on input "*" at bounding box center [1356, 301] width 344 height 30
type input "**"
select select
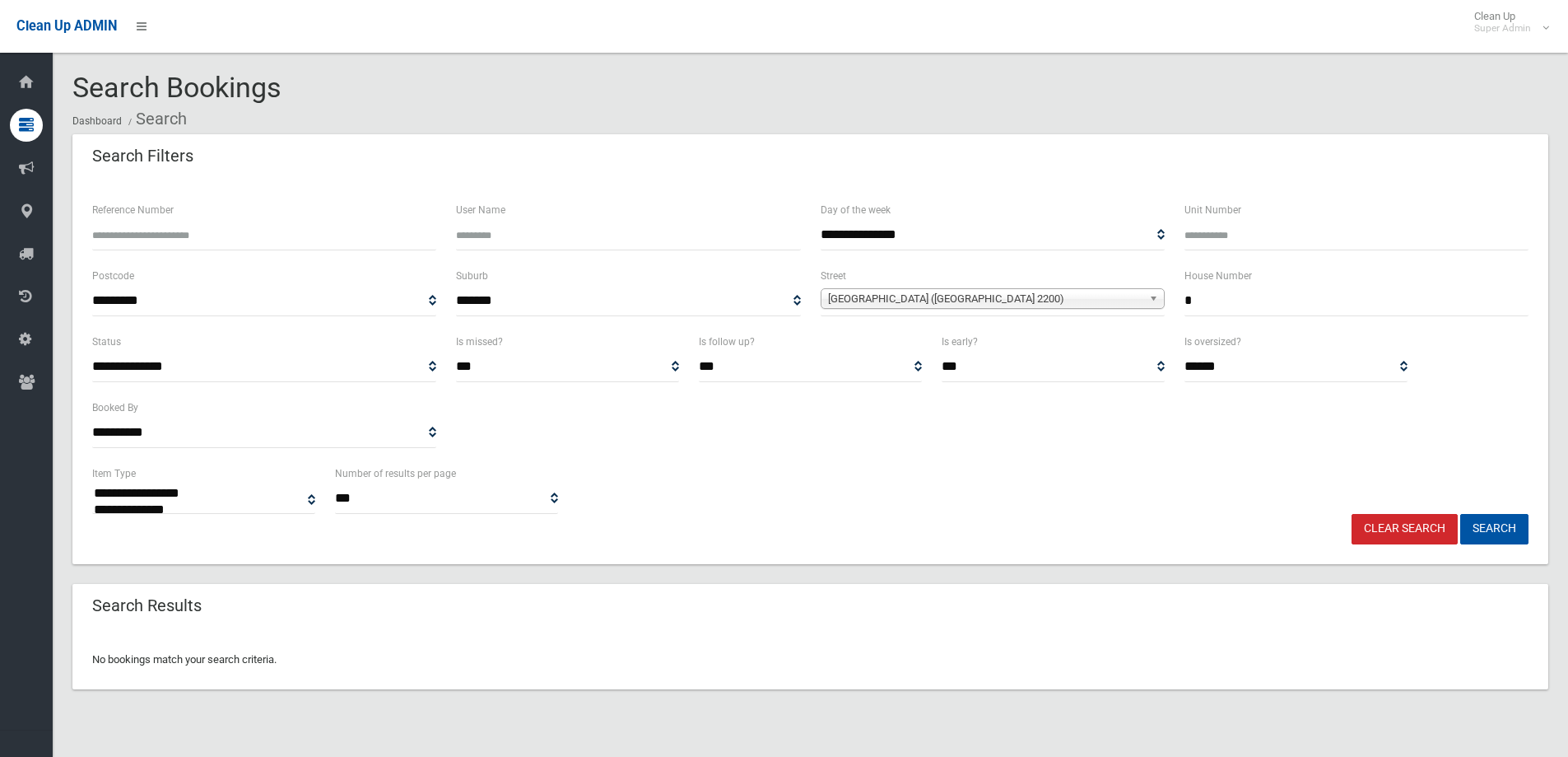
click at [1225, 299] on input "*" at bounding box center [1356, 301] width 344 height 30
type input "***"
click at [1460, 514] on button "Search" at bounding box center [1495, 529] width 69 height 30
select select
click at [1498, 525] on button "Search" at bounding box center [1495, 529] width 69 height 30
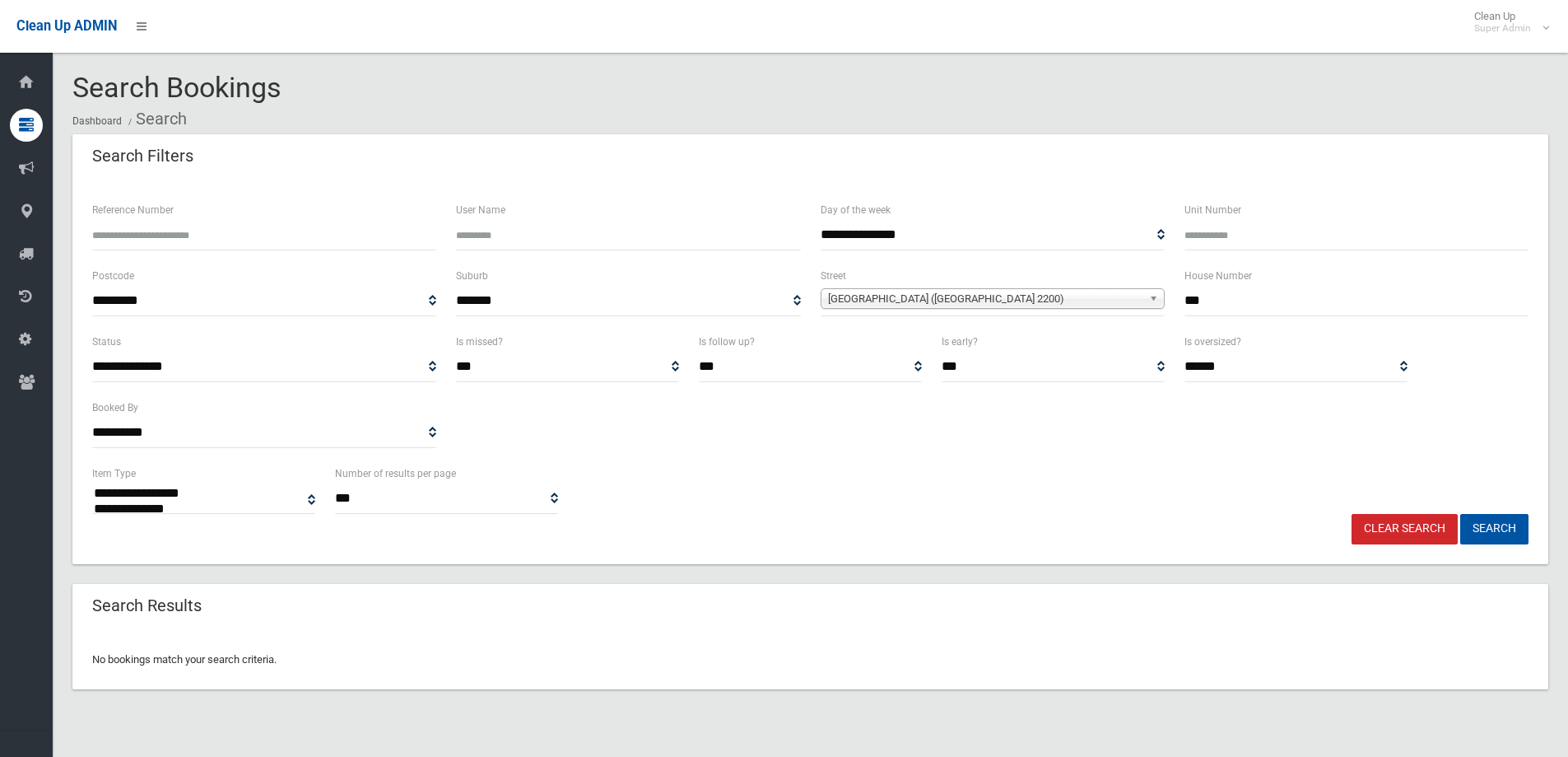
select select
drag, startPoint x: 1214, startPoint y: 297, endPoint x: 1174, endPoint y: 299, distance: 40.0
click at [1175, 299] on div "House Number ***" at bounding box center [1357, 298] width 364 height 66
type input "*"
click at [929, 301] on span "Bungalow Crescent (BANKSTOWN 2200)" at bounding box center [985, 298] width 314 height 20
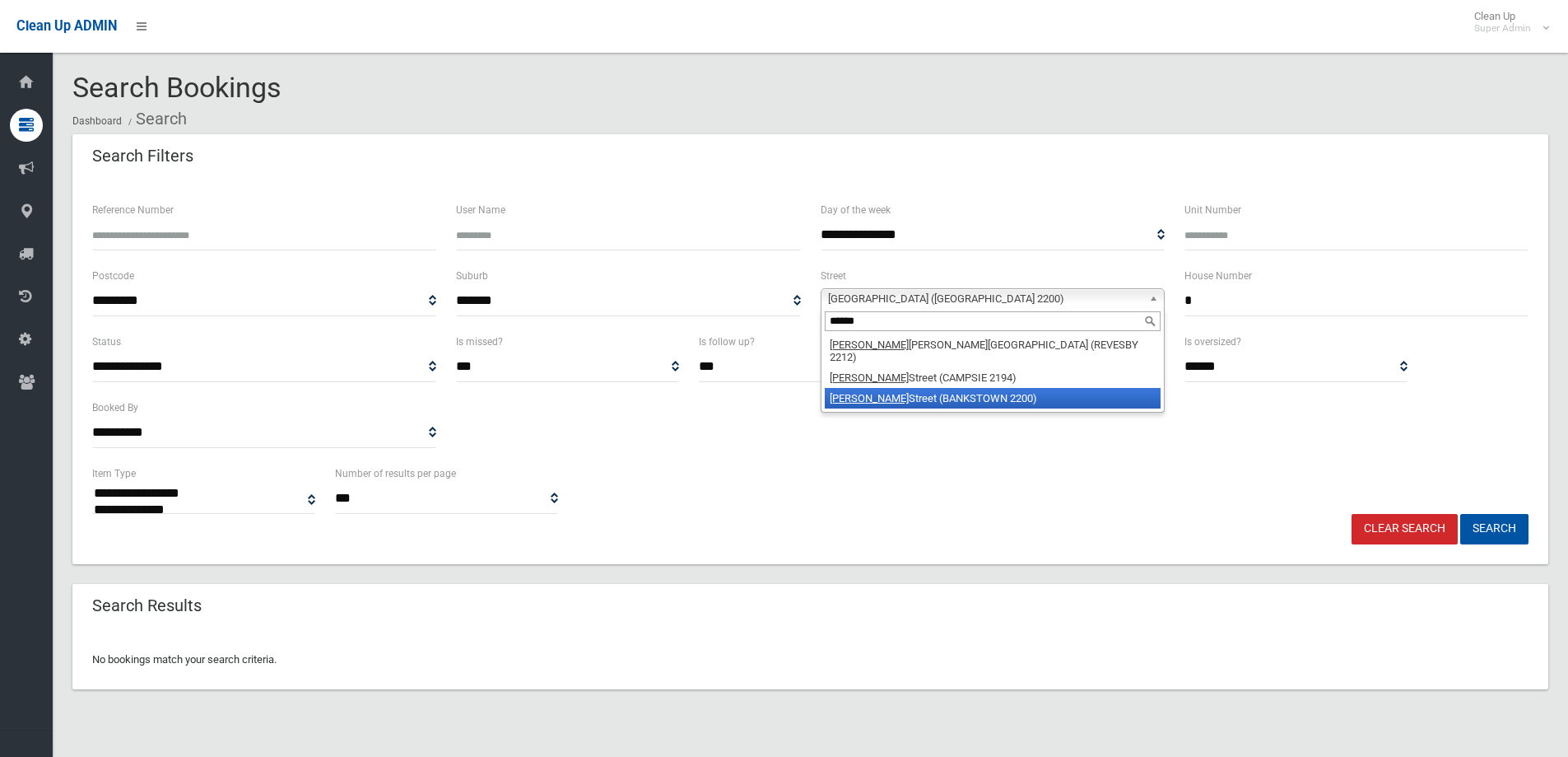
type input "******"
click at [915, 388] on li "Gordon Street (BANKSTOWN 2200)" at bounding box center [992, 398] width 336 height 21
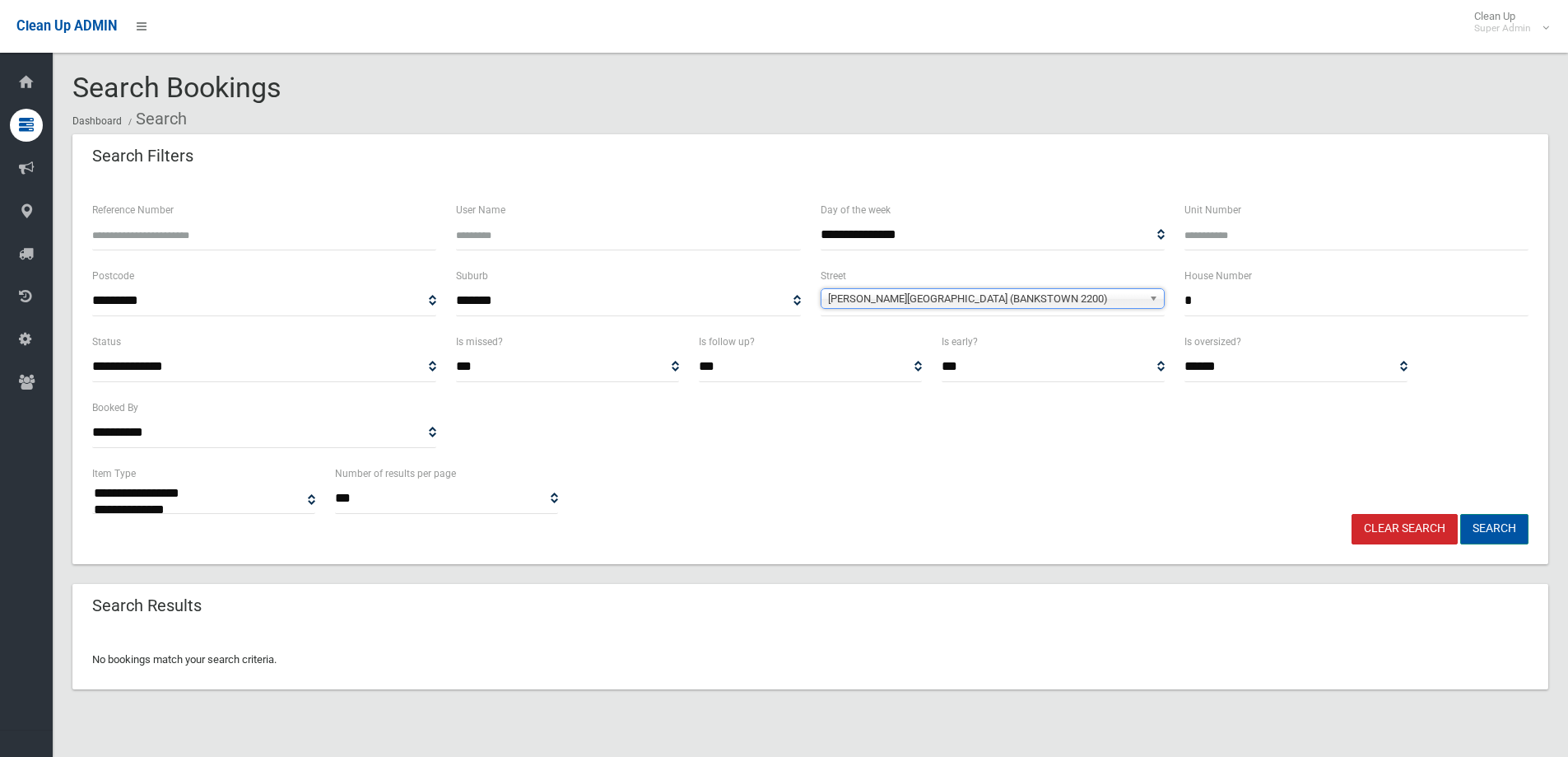
click at [1486, 521] on button "Search" at bounding box center [1495, 529] width 69 height 30
click at [1499, 528] on button "Search" at bounding box center [1495, 529] width 69 height 30
click at [1206, 304] on input "*" at bounding box center [1356, 301] width 344 height 30
type input "***"
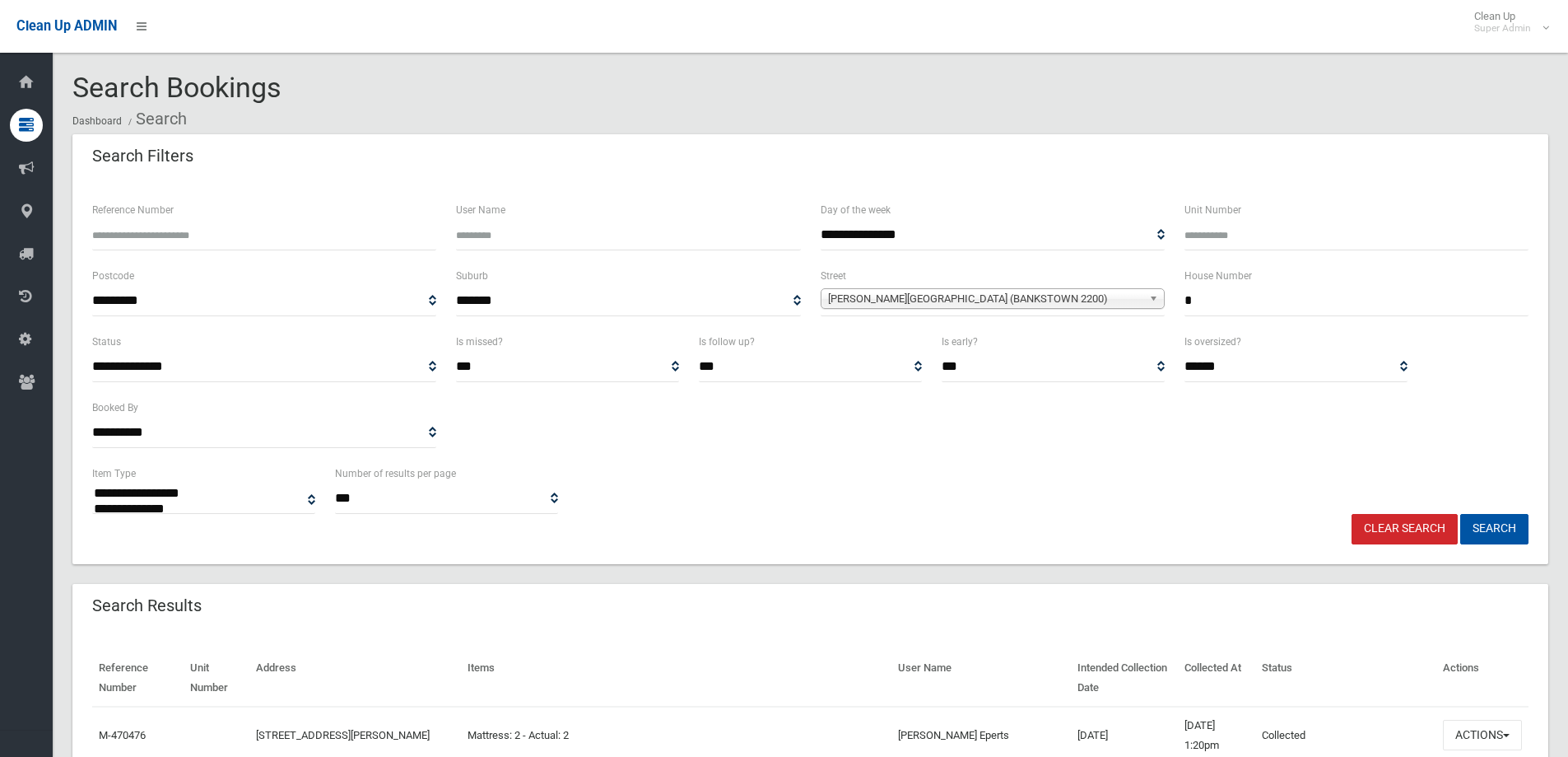
select select
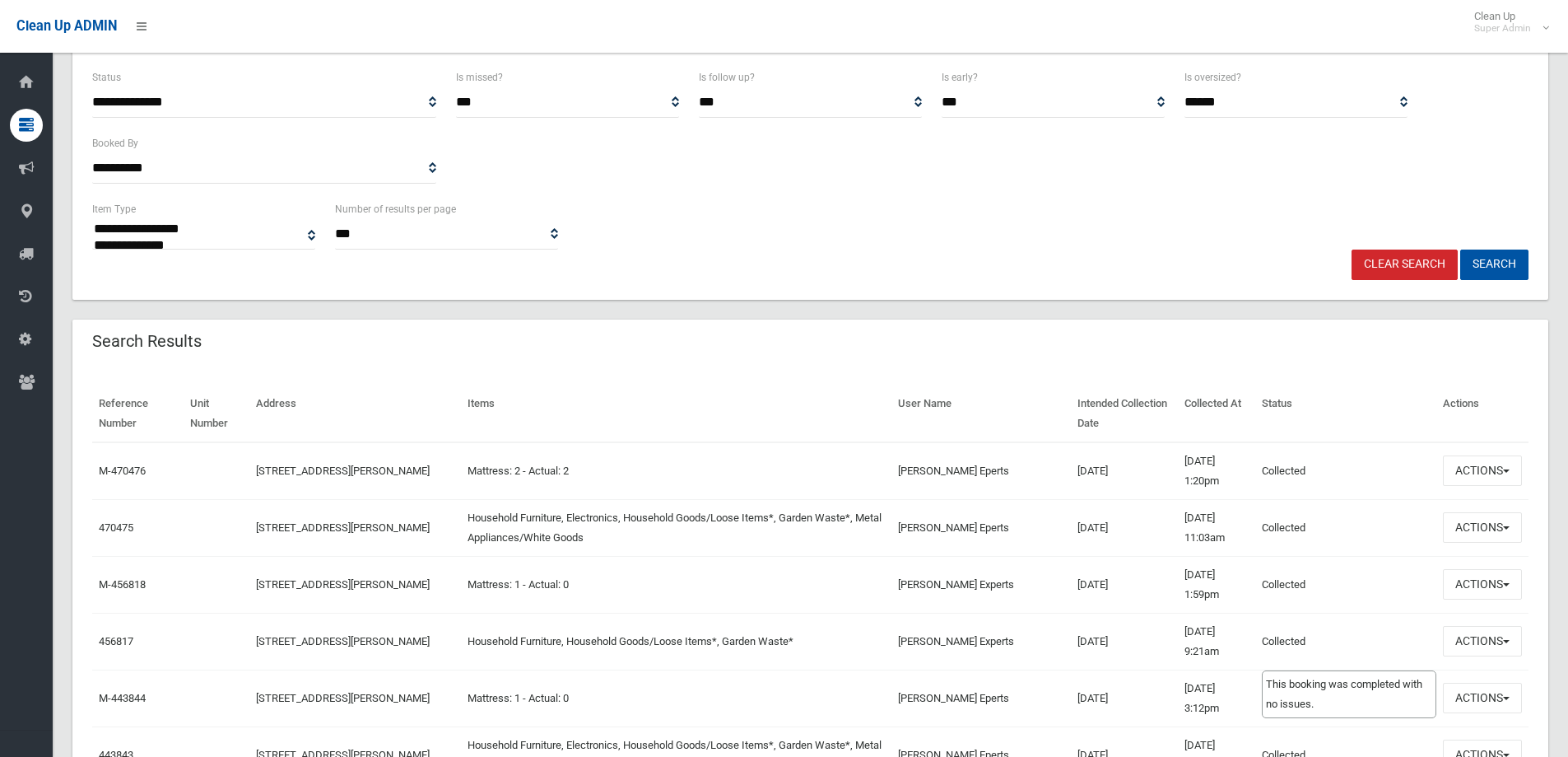
scroll to position [250, 0]
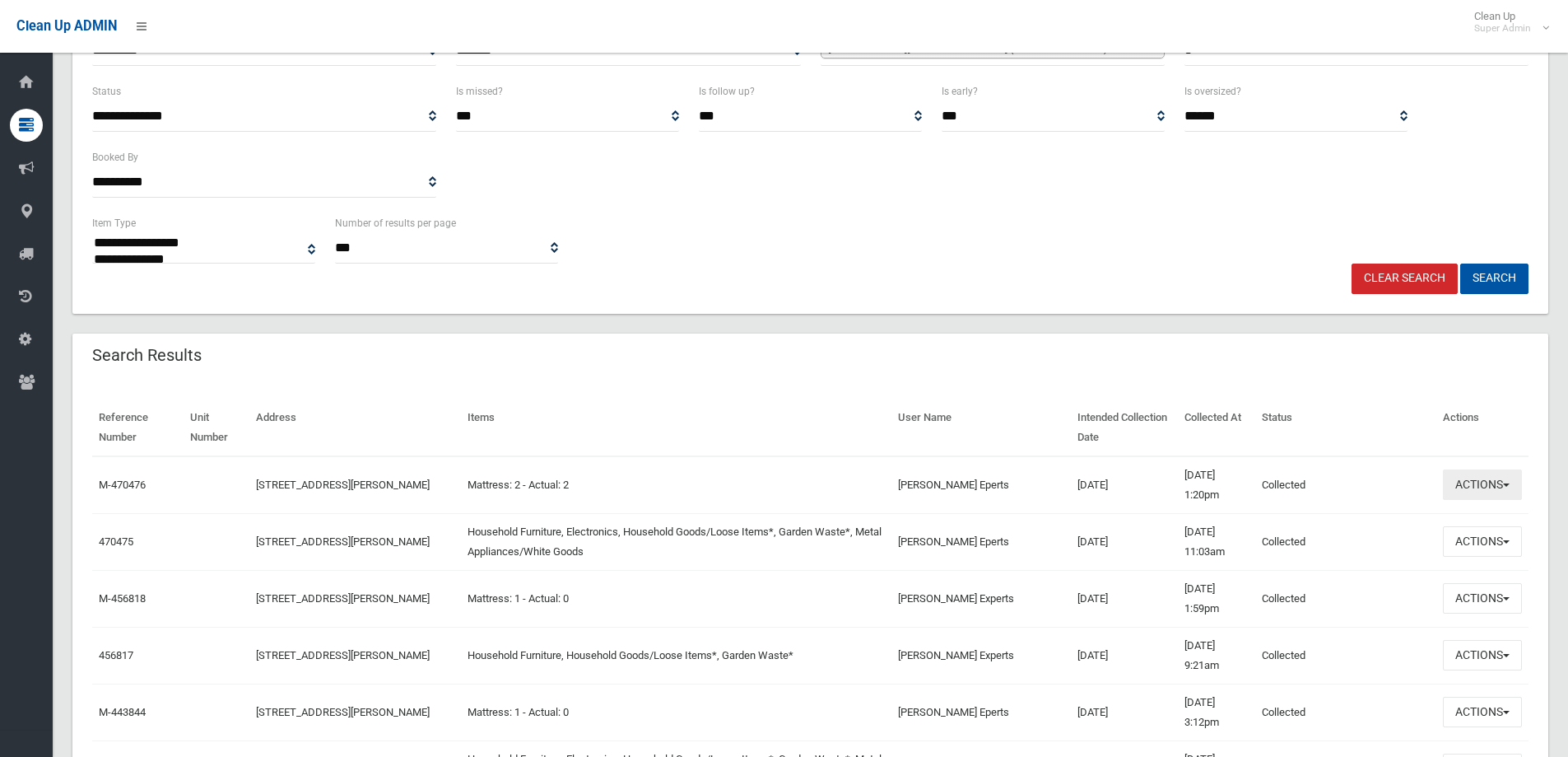
click at [1481, 478] on button "Actions" at bounding box center [1482, 485] width 79 height 30
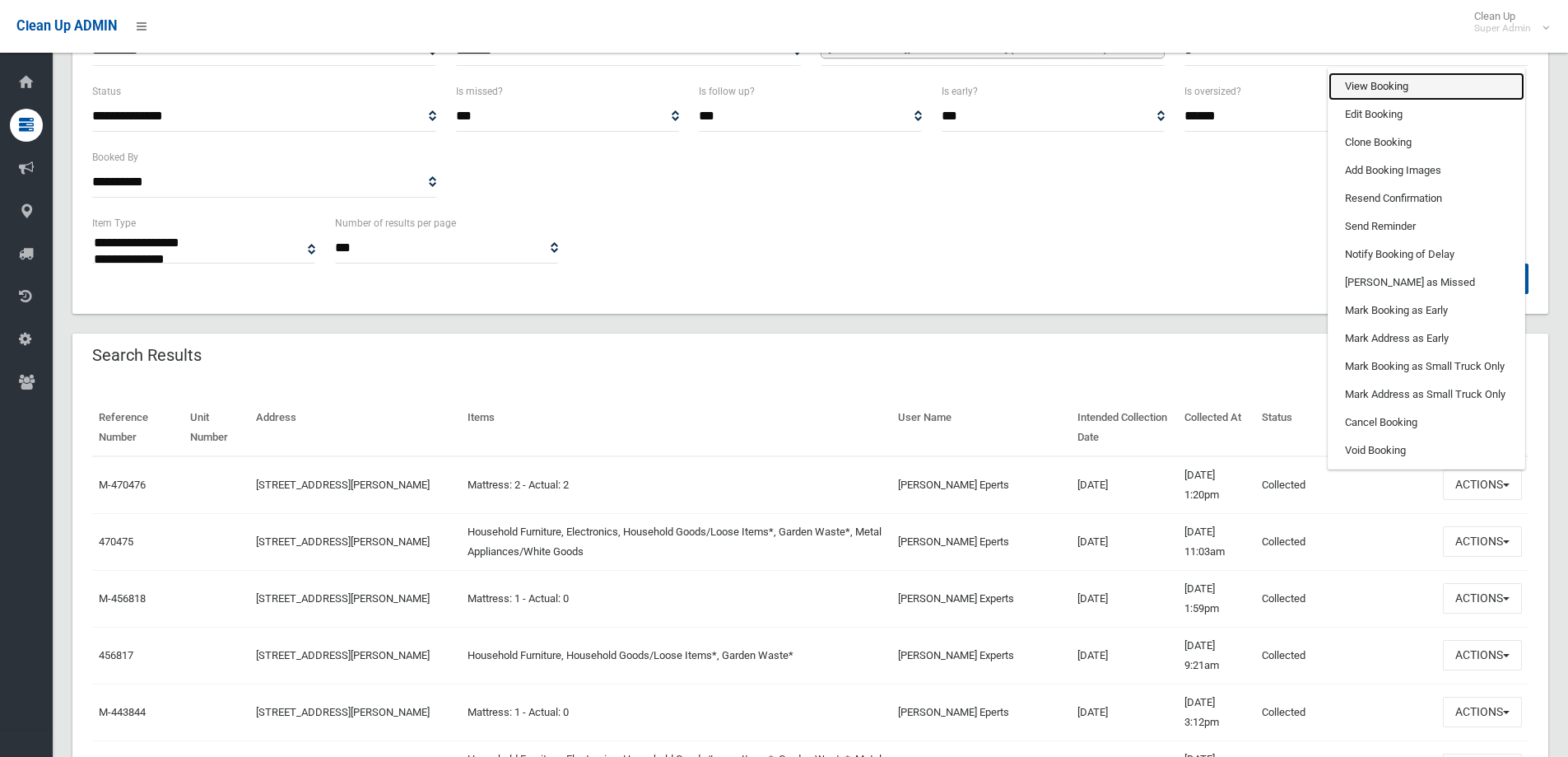
click at [1365, 92] on link "View Booking" at bounding box center [1426, 86] width 196 height 28
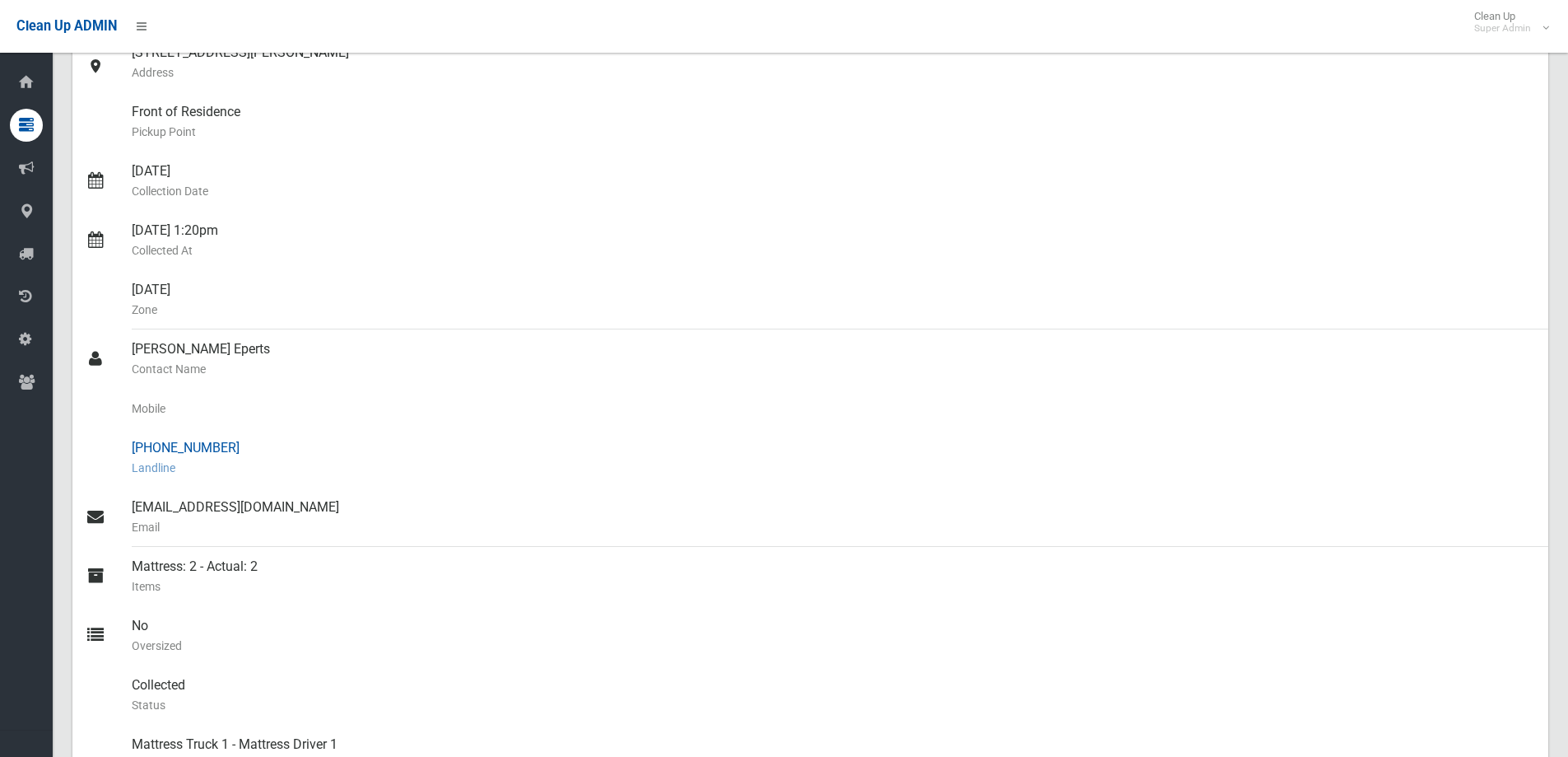
scroll to position [247, 0]
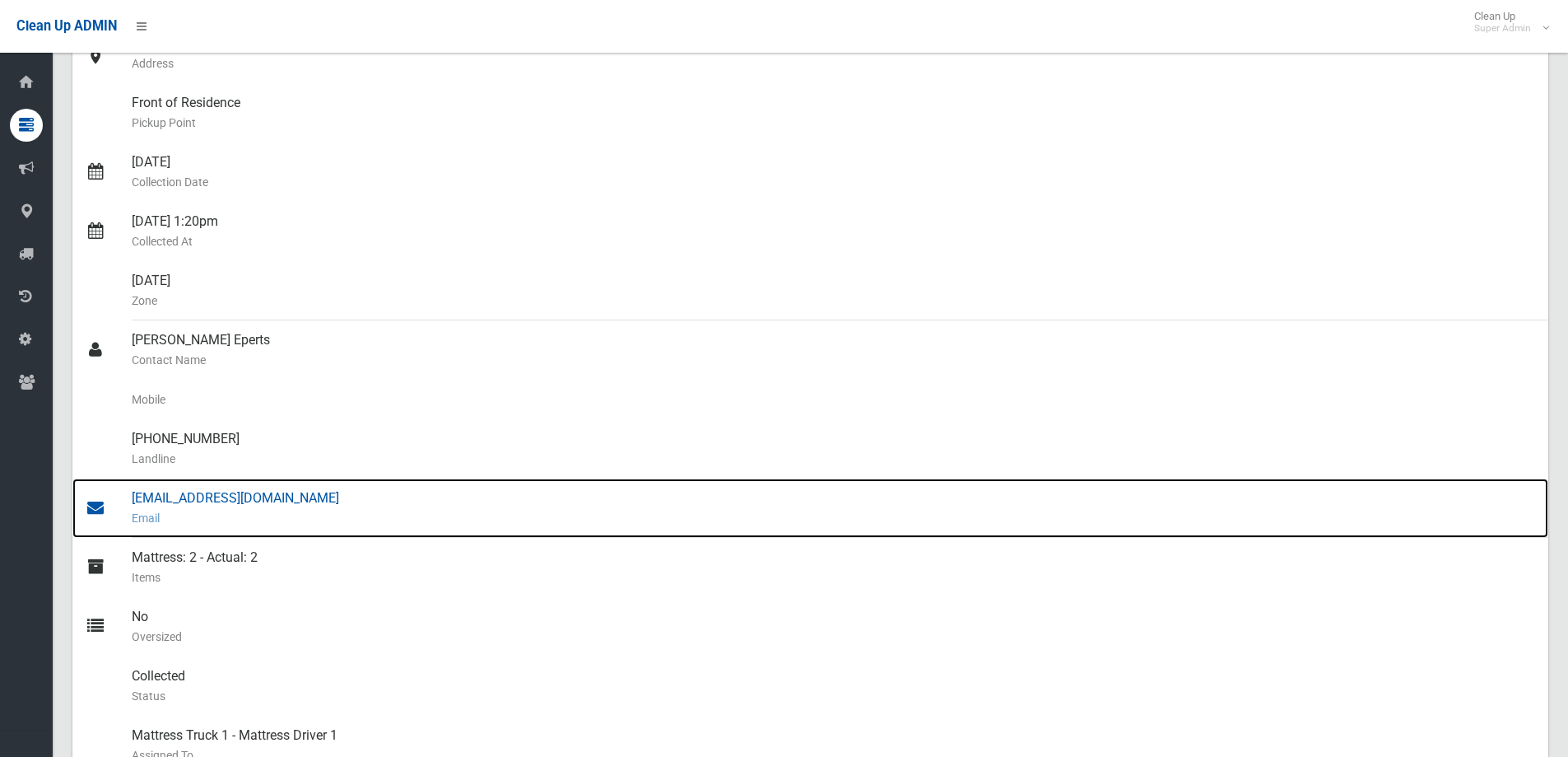
click at [257, 496] on div "[EMAIL_ADDRESS][DOMAIN_NAME] Email" at bounding box center [833, 508] width 1403 height 59
